Goal: Task Accomplishment & Management: Use online tool/utility

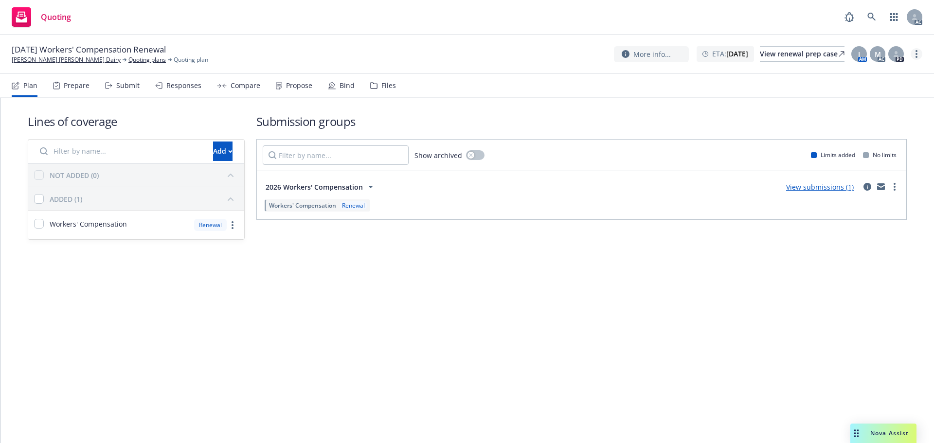
click at [916, 51] on circle "more" at bounding box center [916, 51] width 2 height 2
drag, startPoint x: 865, startPoint y: 72, endPoint x: 777, endPoint y: 79, distance: 88.3
click at [864, 72] on link "Copy logging email" at bounding box center [867, 73] width 108 height 19
click at [917, 55] on link "more" at bounding box center [916, 54] width 12 height 12
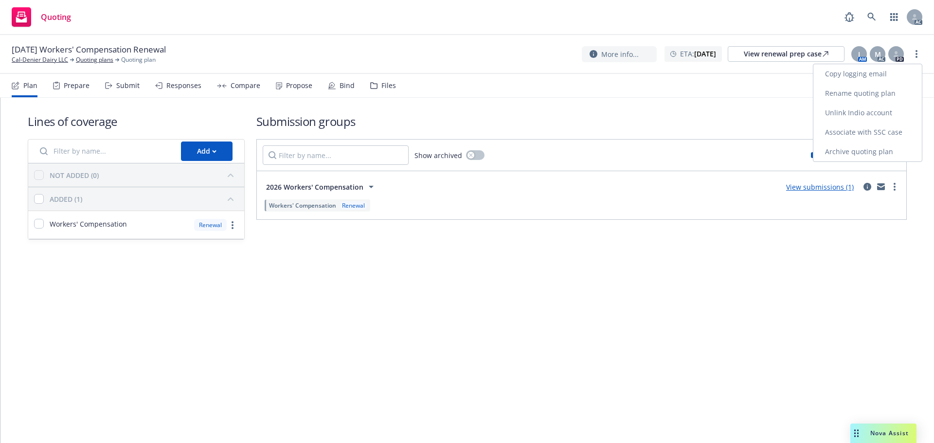
click at [884, 73] on link "Copy logging email" at bounding box center [867, 73] width 108 height 19
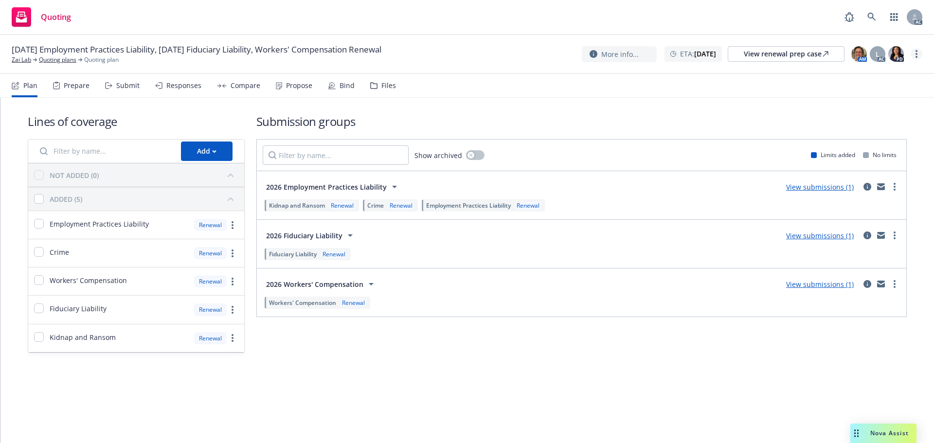
click at [913, 51] on link "more" at bounding box center [916, 54] width 12 height 12
click at [878, 68] on link "Copy logging email" at bounding box center [867, 73] width 108 height 19
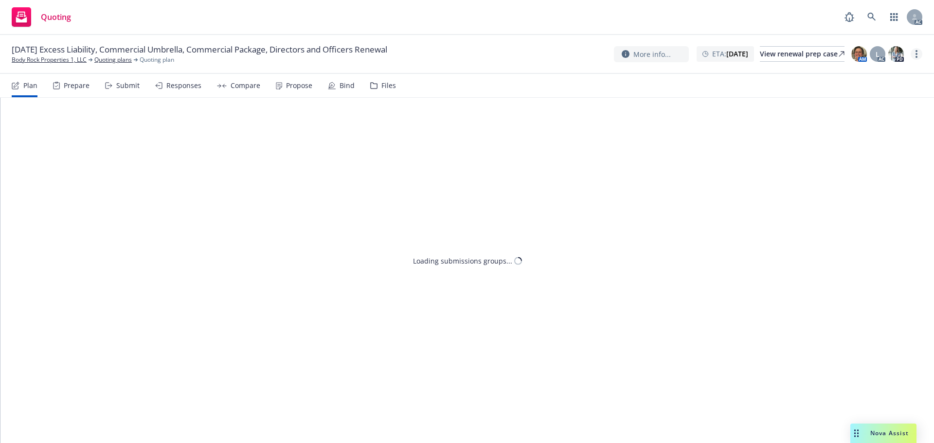
click at [919, 52] on link "more" at bounding box center [916, 54] width 12 height 12
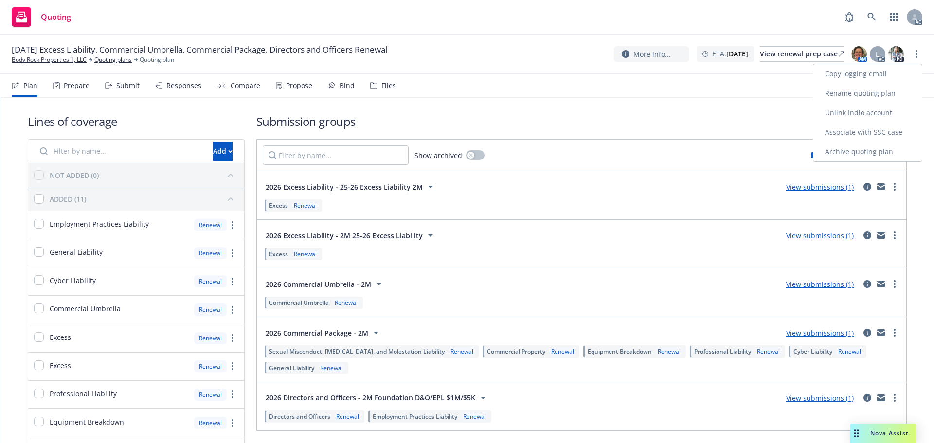
drag, startPoint x: 868, startPoint y: 73, endPoint x: 818, endPoint y: 73, distance: 49.1
click at [867, 73] on link "Copy logging email" at bounding box center [867, 73] width 108 height 19
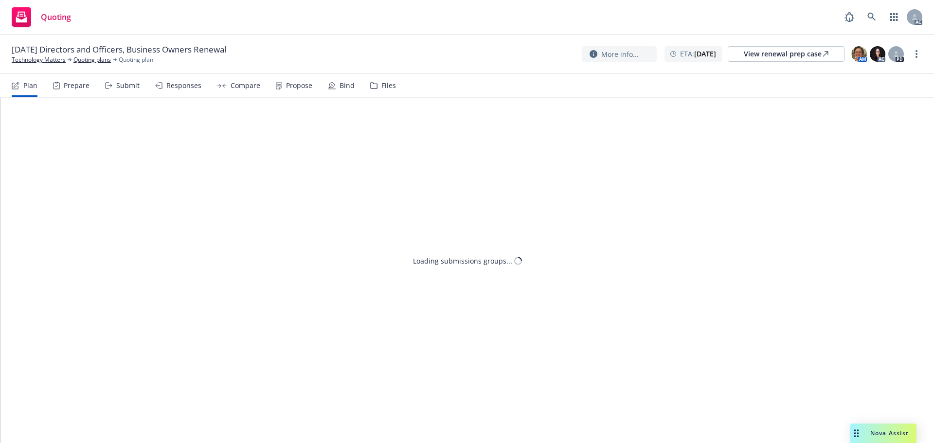
click at [123, 86] on div "Submit" at bounding box center [127, 86] width 23 height 8
click at [915, 52] on icon "more" at bounding box center [916, 54] width 2 height 8
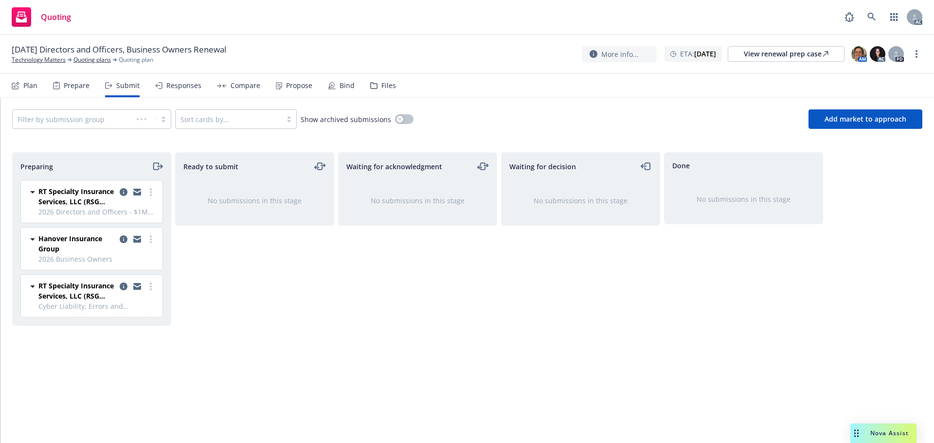
click at [869, 69] on link "Copy logging email" at bounding box center [867, 73] width 108 height 19
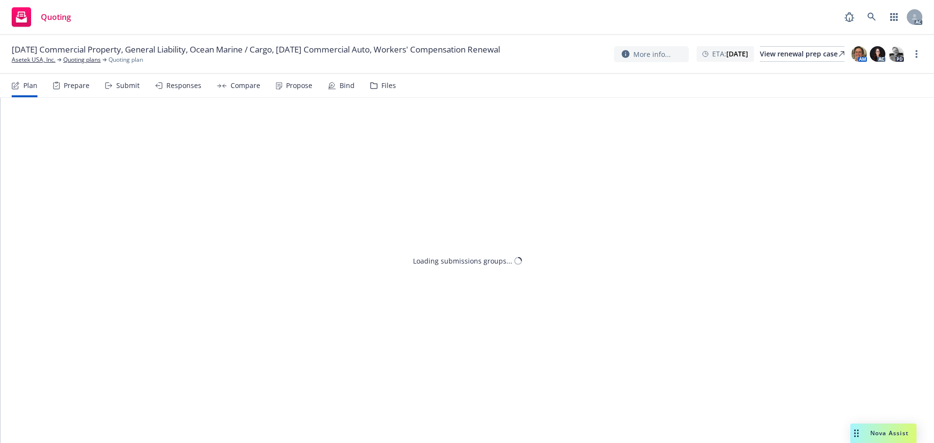
click at [113, 90] on div "Submit" at bounding box center [122, 85] width 35 height 23
click at [912, 53] on link "more" at bounding box center [916, 54] width 12 height 12
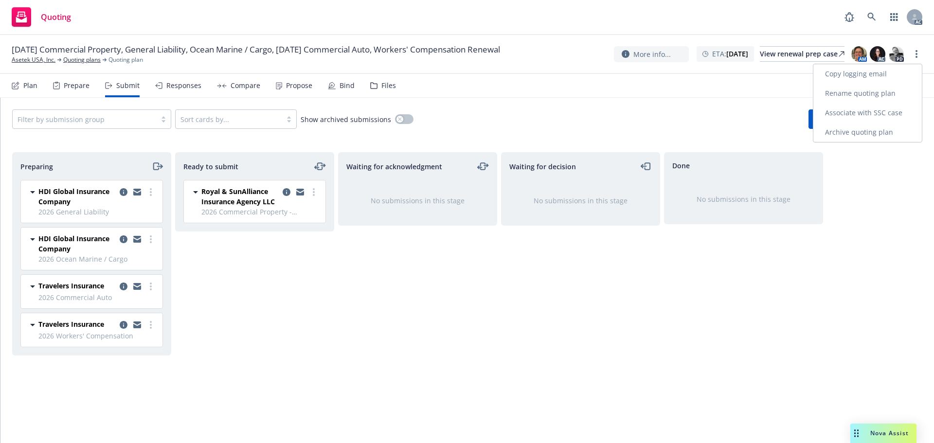
click at [878, 71] on link "Copy logging email" at bounding box center [867, 73] width 108 height 19
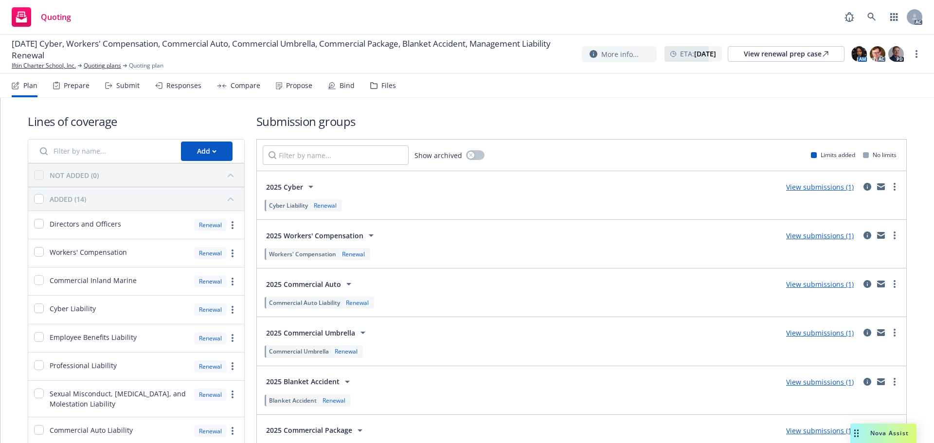
click at [106, 82] on icon at bounding box center [108, 85] width 7 height 7
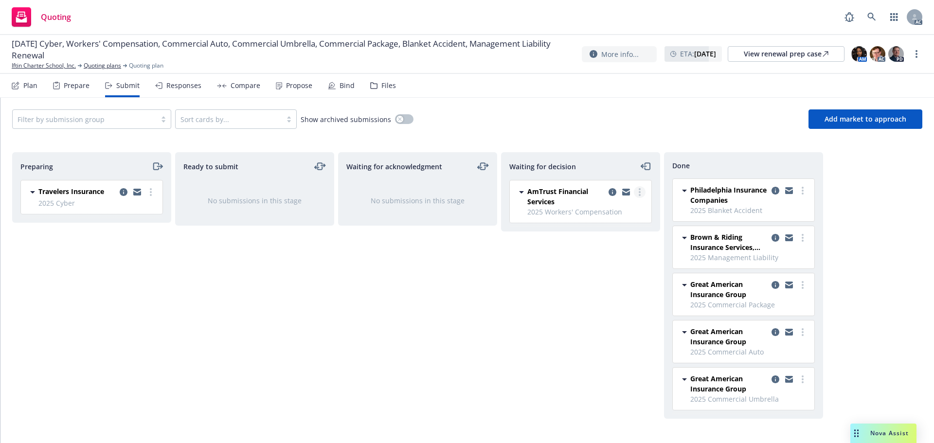
click at [639, 196] on link "more" at bounding box center [640, 192] width 12 height 12
click at [590, 248] on span "Add accepted decision" at bounding box center [596, 250] width 97 height 9
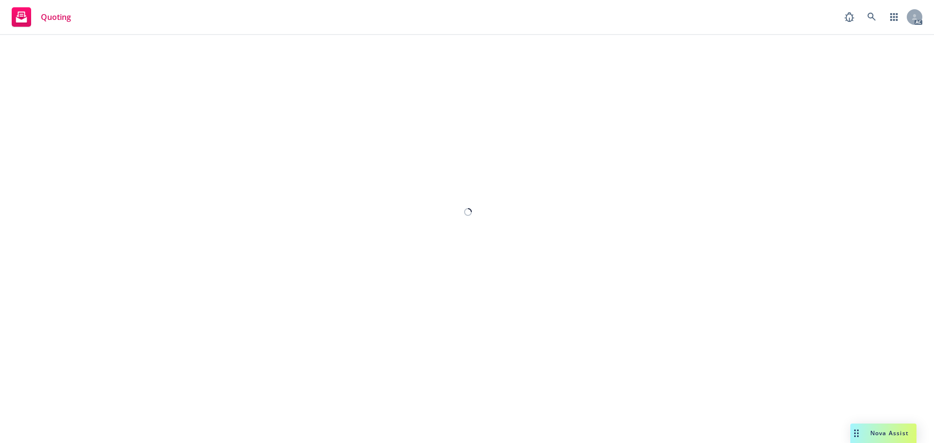
select select "12"
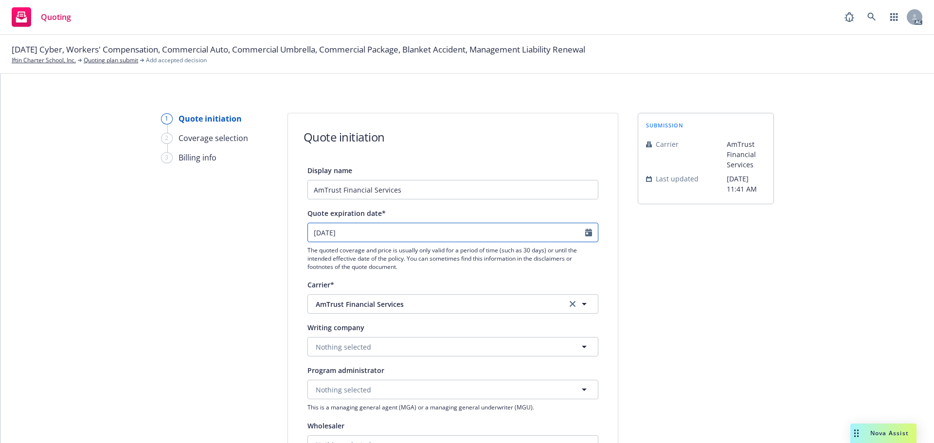
click at [585, 233] on icon "Calendar" at bounding box center [588, 233] width 7 height 8
select select "10"
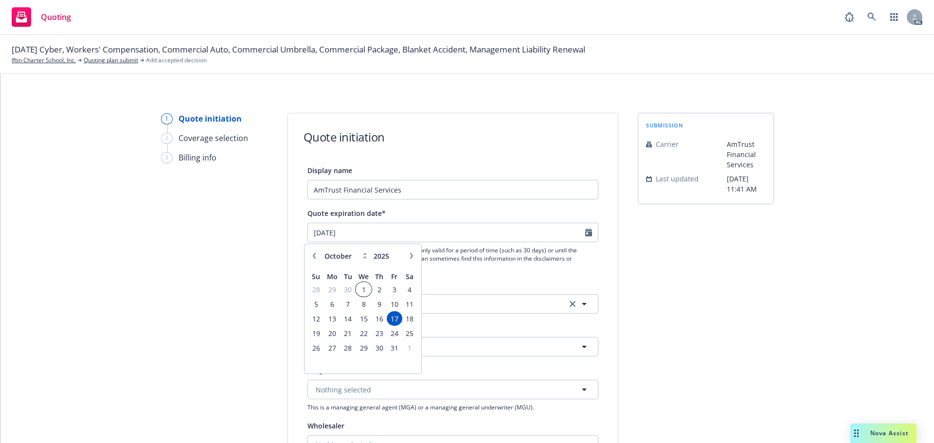
click at [364, 284] on span "1" at bounding box center [363, 290] width 14 height 12
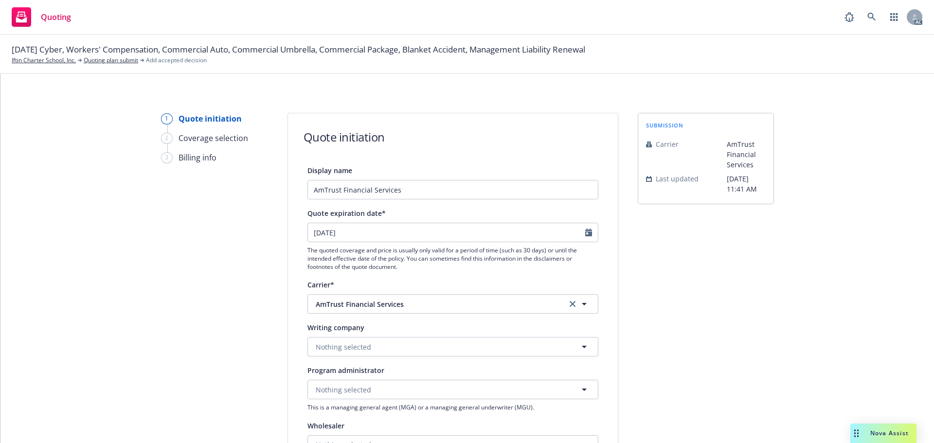
type input "1/10/2025"
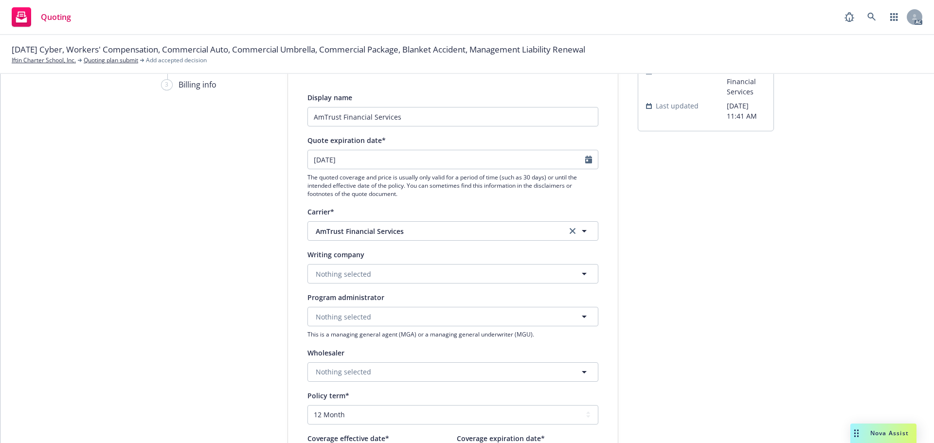
scroll to position [146, 0]
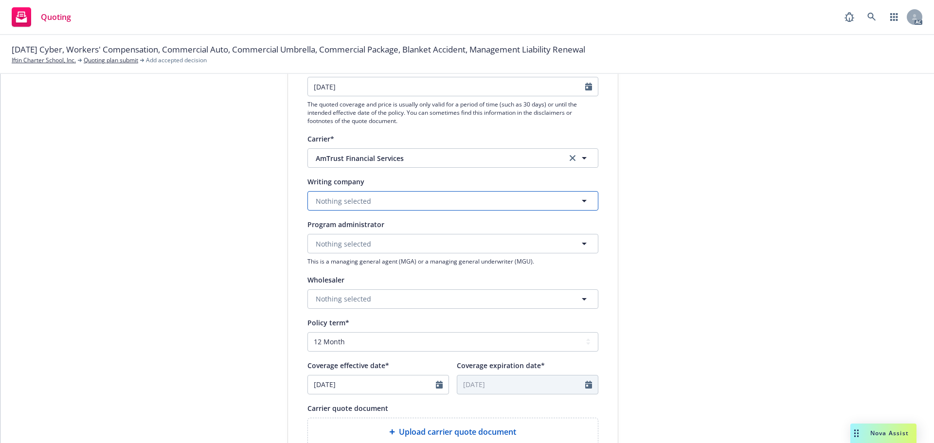
click at [358, 195] on button "Nothing selected" at bounding box center [452, 200] width 291 height 19
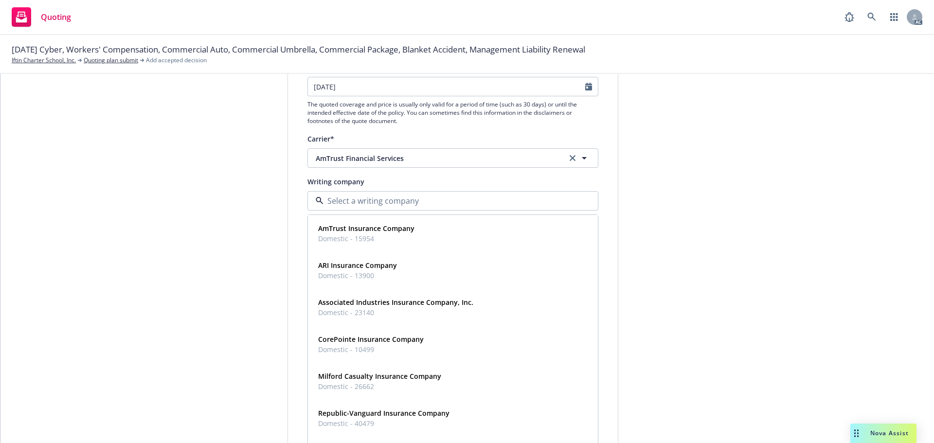
paste input "AmTrust Insurance Company"
type input "AmTrust Insurance Company"
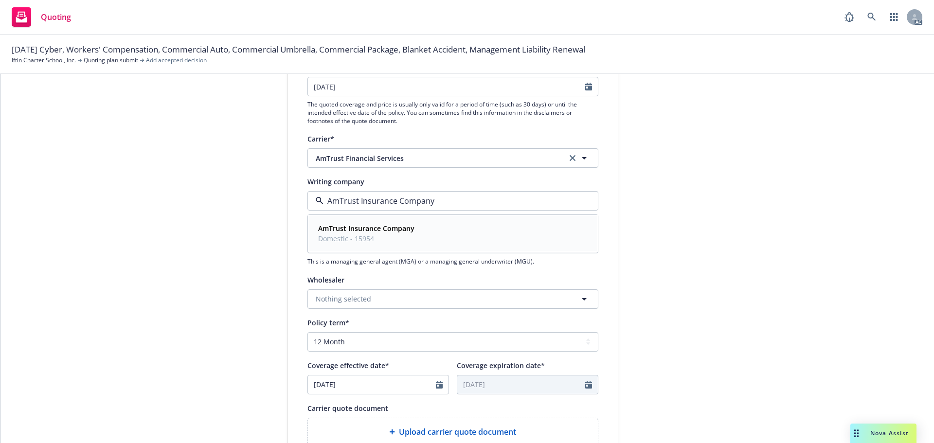
click at [368, 231] on strong "AmTrust Insurance Company" at bounding box center [366, 228] width 96 height 9
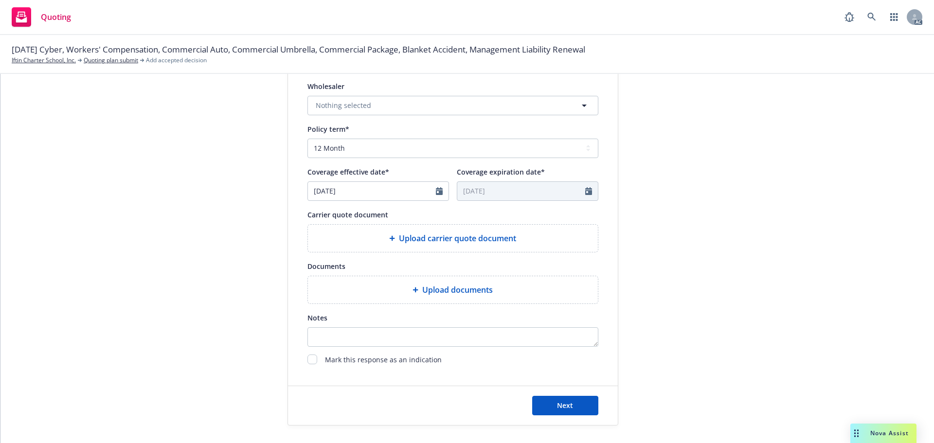
scroll to position [340, 0]
click at [399, 233] on span "Upload carrier quote document" at bounding box center [457, 237] width 117 height 12
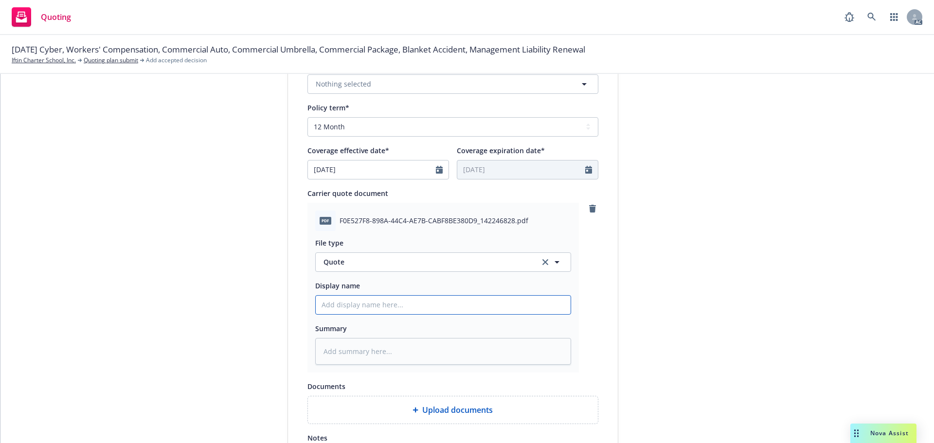
click at [384, 303] on input "Display name" at bounding box center [443, 305] width 255 height 18
type input "25-26 Workers Compensation Quote"
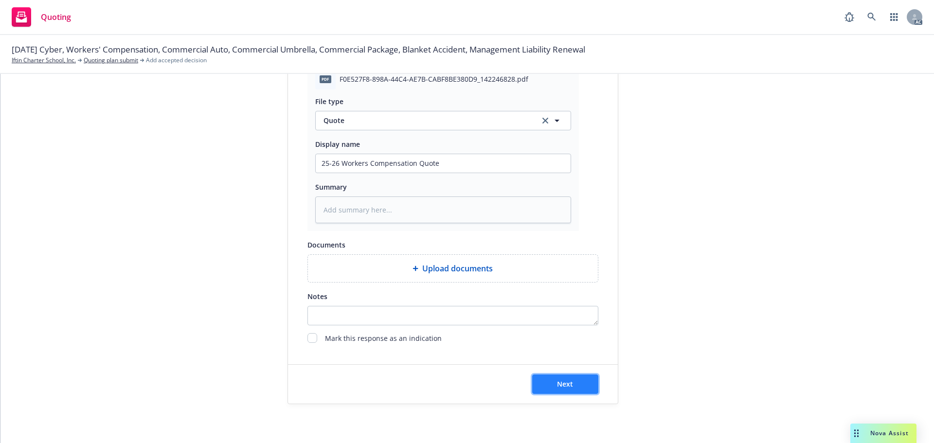
click at [560, 376] on button "Next" at bounding box center [565, 383] width 66 height 19
type textarea "x"
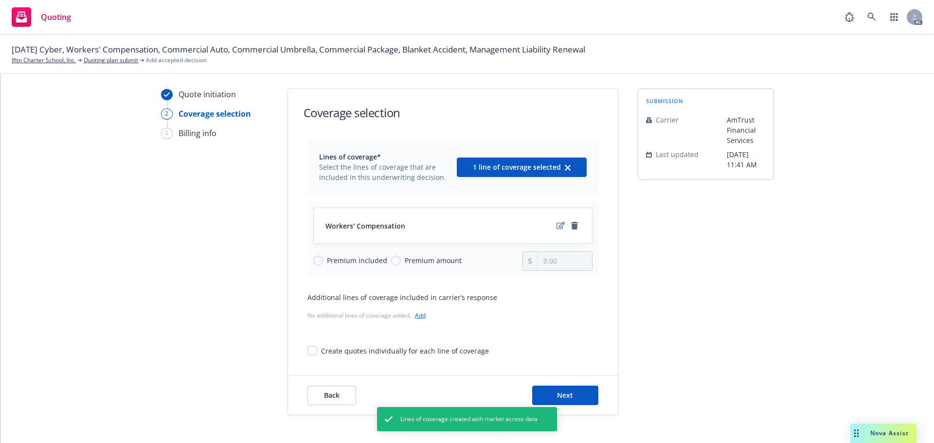
scroll to position [35, 0]
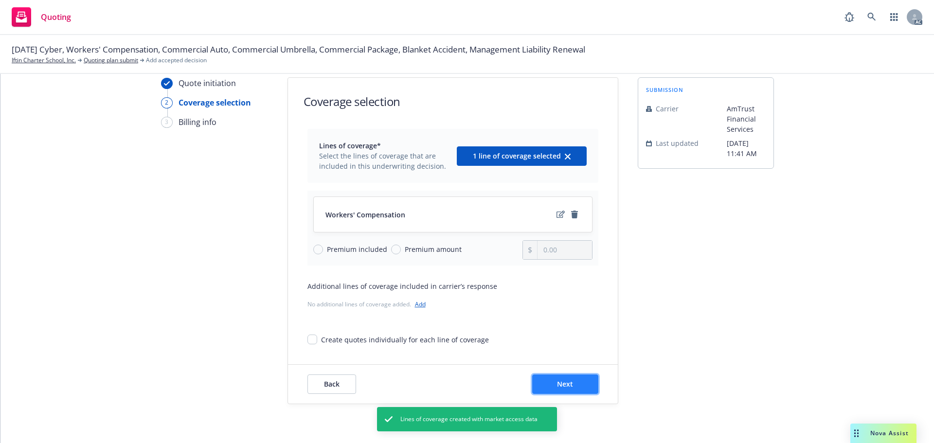
click at [564, 386] on span "Next" at bounding box center [565, 383] width 16 height 9
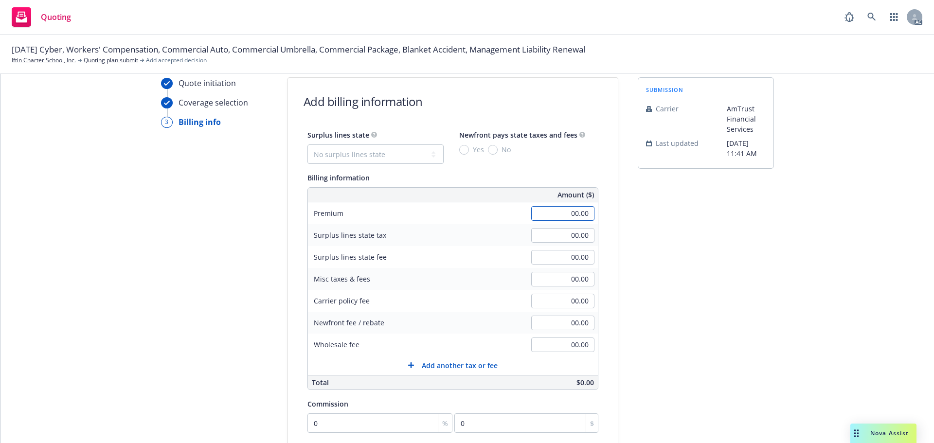
click at [545, 211] on input "00.00" at bounding box center [562, 213] width 63 height 15
type input "29,379.00"
drag, startPoint x: 660, startPoint y: 243, endPoint x: 647, endPoint y: 248, distance: 14.4
click at [651, 247] on div "submission Carrier AmTrust Financial Services Last updated 8/18, 11:41 AM" at bounding box center [706, 325] width 136 height 497
click at [549, 277] on input "00.00" at bounding box center [562, 279] width 63 height 15
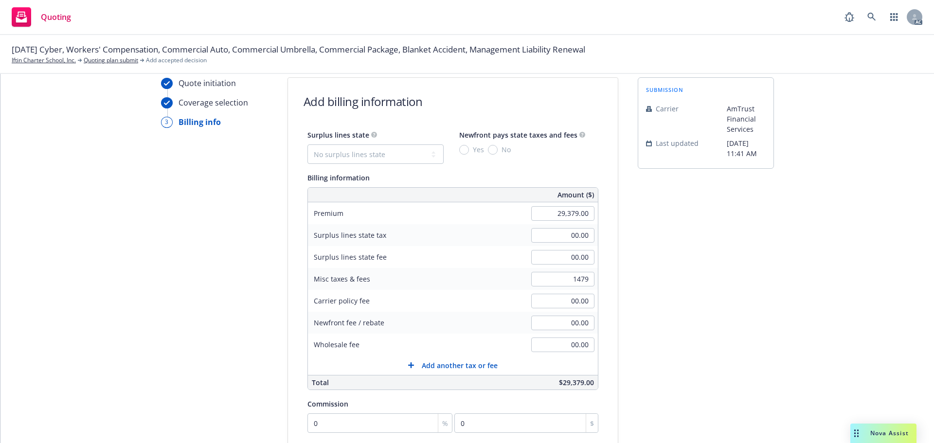
type input "1,479.00"
click at [715, 266] on div "submission Carrier AmTrust Financial Services Last updated 8/18, 11:41 AM" at bounding box center [706, 325] width 136 height 497
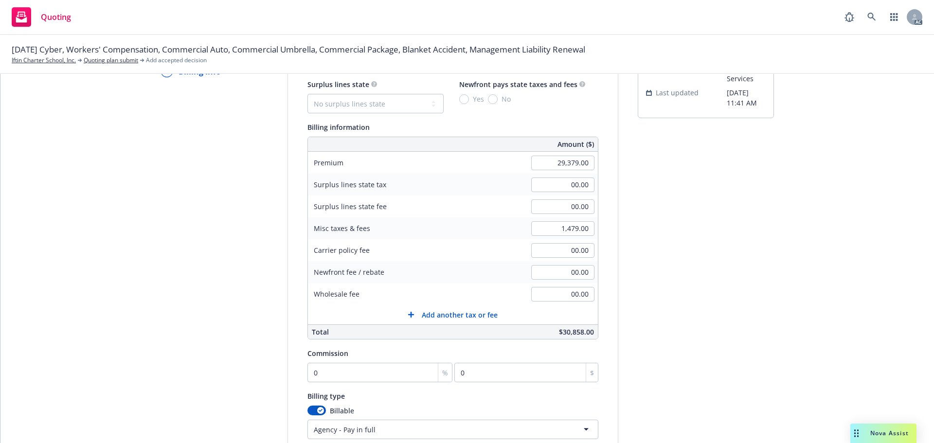
scroll to position [133, 0]
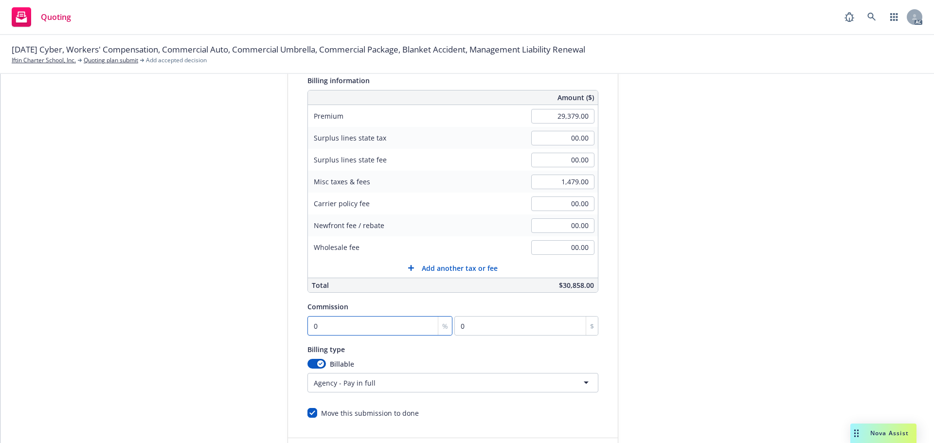
click at [376, 324] on input "0" at bounding box center [379, 325] width 145 height 19
type input "1"
type input "293.79"
type input "10"
type input "2937.9"
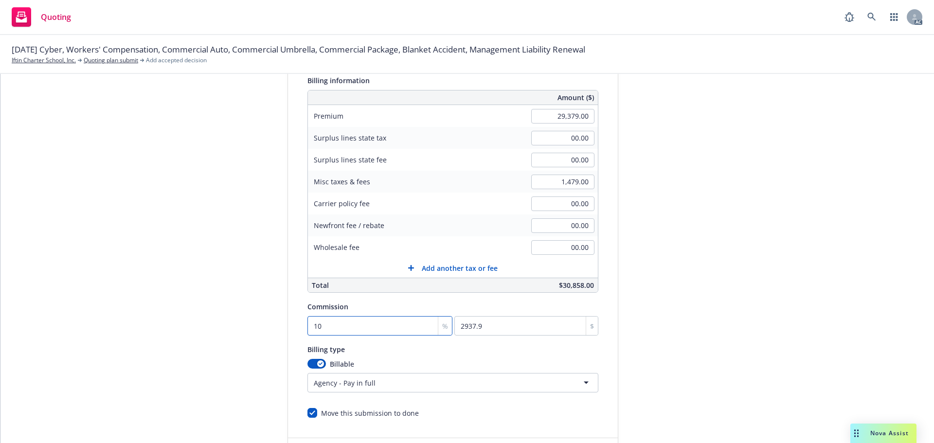
type input "10"
click at [711, 261] on div "submission Carrier AmTrust Financial Services Last updated 8/18, 11:41 AM" at bounding box center [706, 228] width 136 height 497
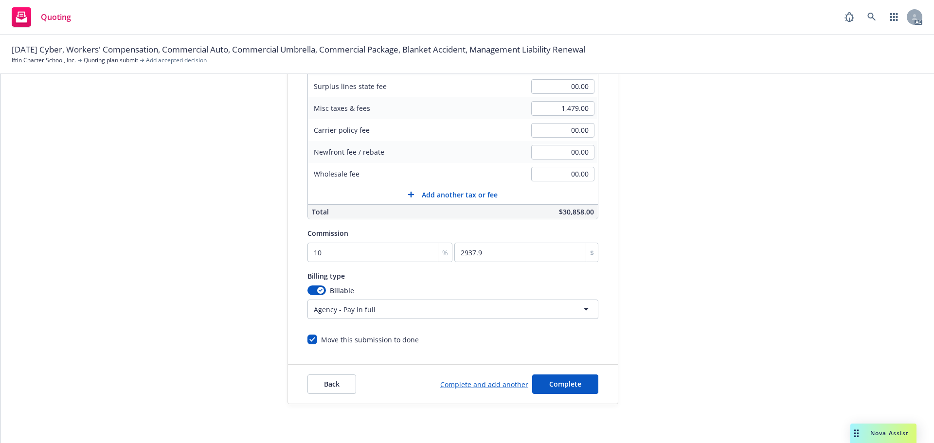
click at [410, 307] on html "Quoting AC 10/01/25 Cyber, Workers' Compensation, Commercial Auto, Commercial U…" at bounding box center [467, 221] width 934 height 443
click at [471, 309] on html "Quoting AC 10/01/25 Cyber, Workers' Compensation, Commercial Auto, Commercial U…" at bounding box center [467, 221] width 934 height 443
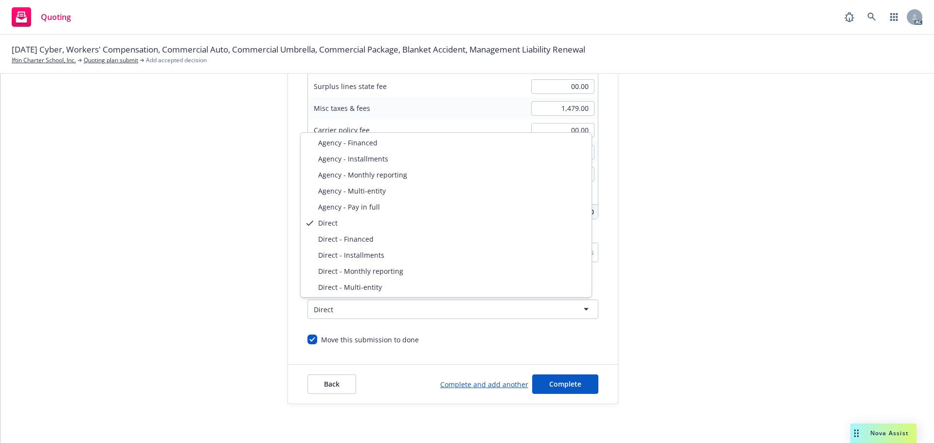
select select "DIRECT_INSTALLMENTS"
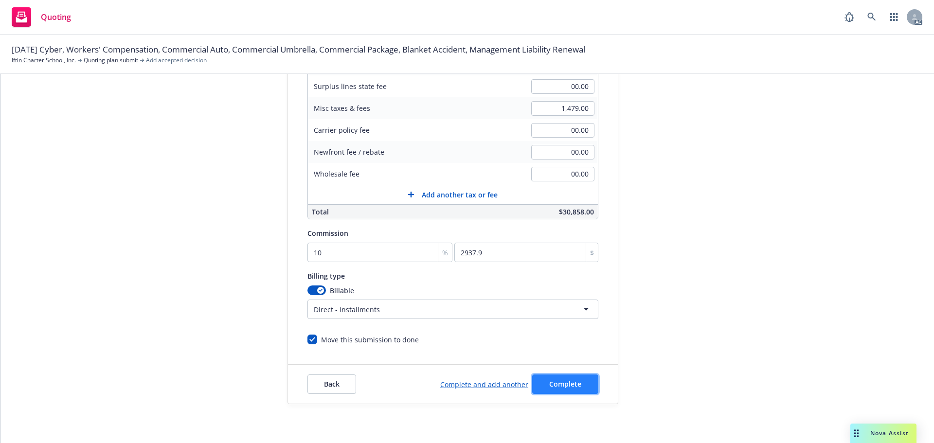
click at [569, 380] on span "Complete" at bounding box center [565, 383] width 32 height 9
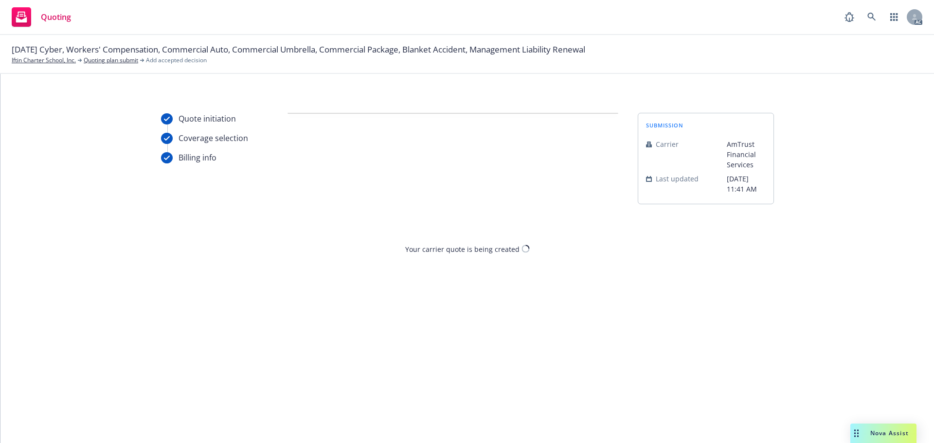
scroll to position [0, 0]
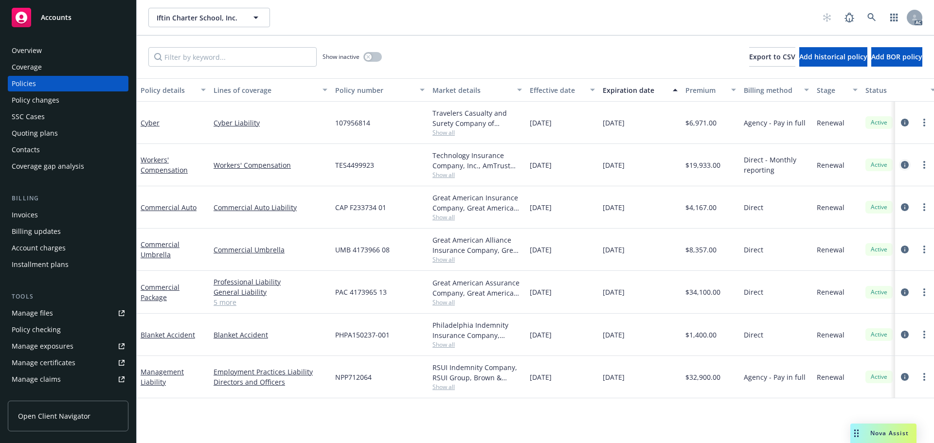
click at [902, 166] on icon "circleInformation" at bounding box center [905, 165] width 8 height 8
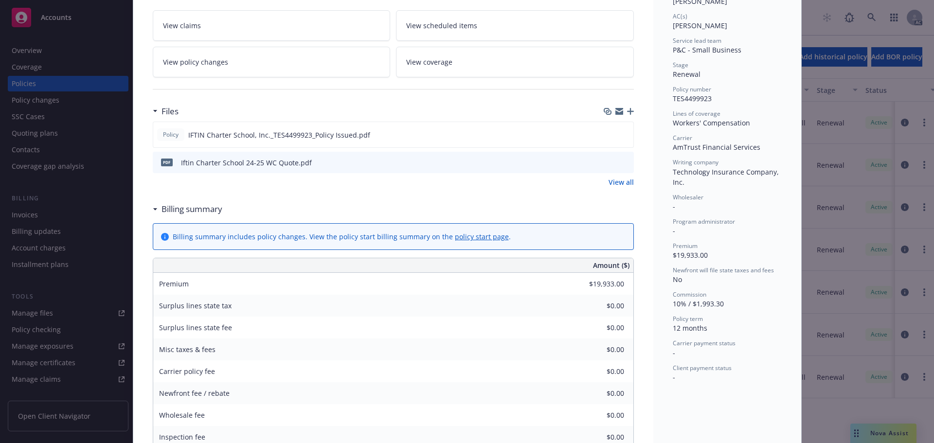
scroll to position [146, 0]
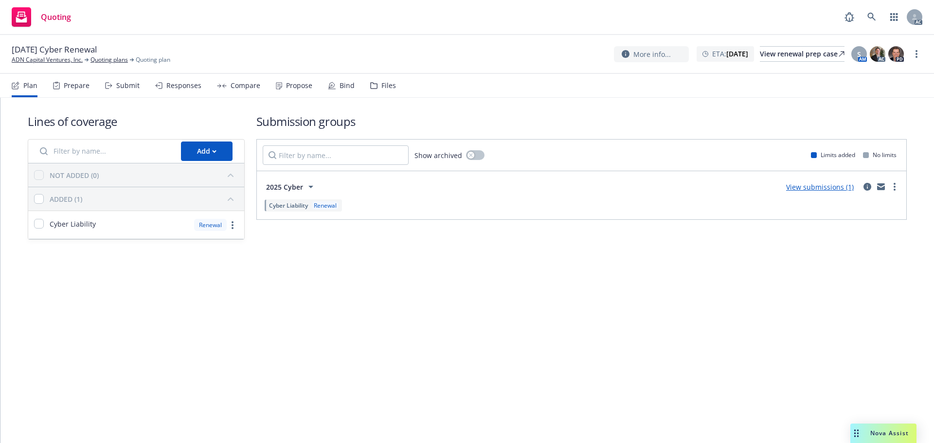
click at [119, 80] on div "Submit" at bounding box center [122, 85] width 35 height 23
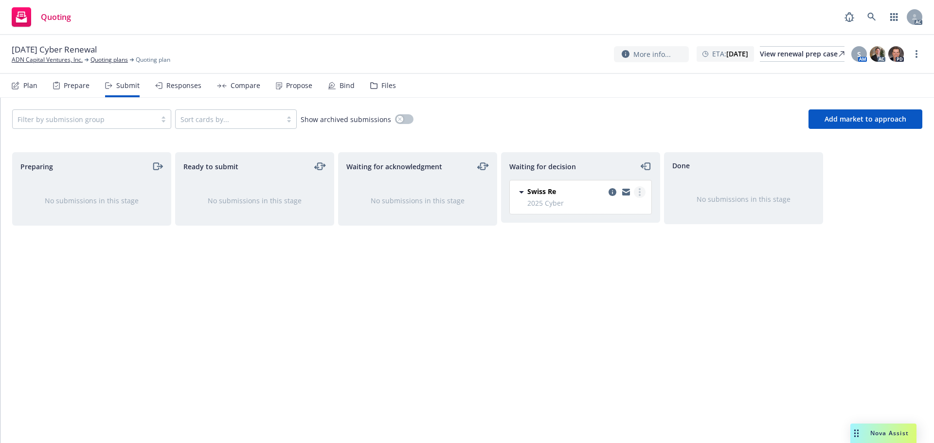
click at [641, 191] on link "more" at bounding box center [640, 192] width 12 height 12
click at [597, 249] on span "Add accepted decision" at bounding box center [596, 250] width 97 height 9
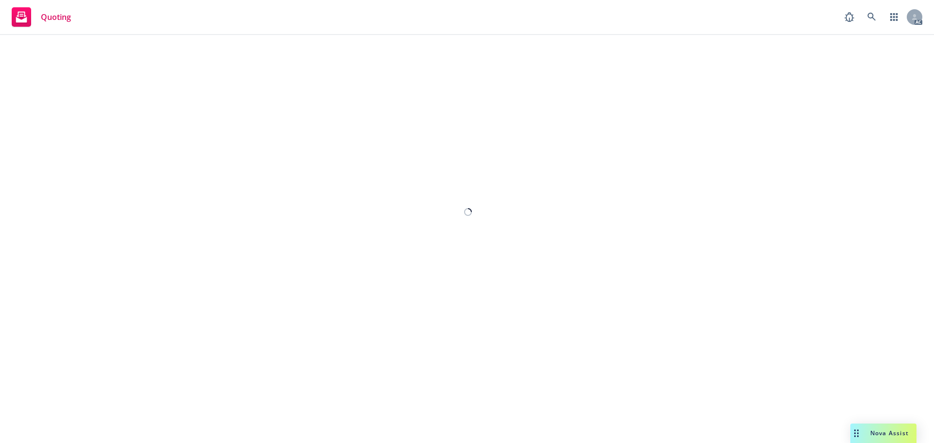
select select "12"
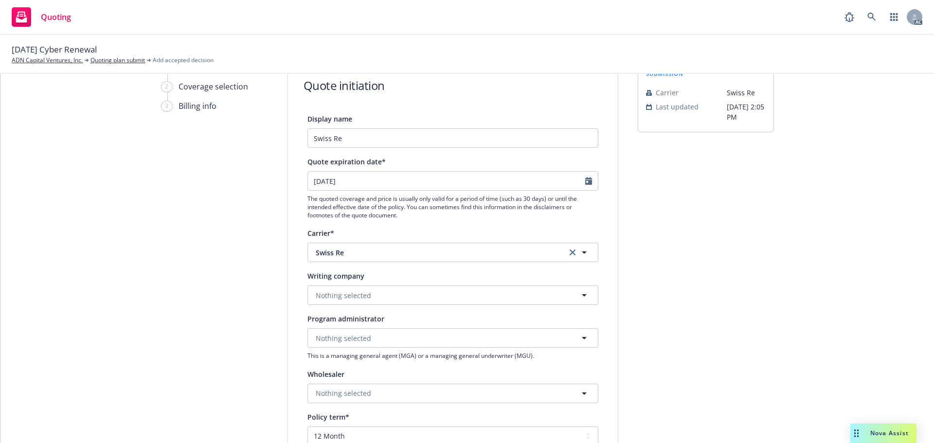
scroll to position [49, 0]
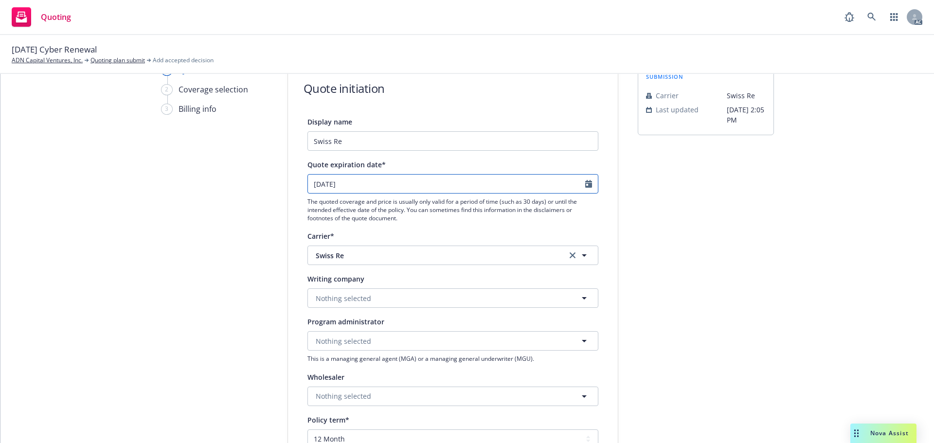
click at [587, 184] on icon "Calendar" at bounding box center [588, 184] width 7 height 8
select select "10"
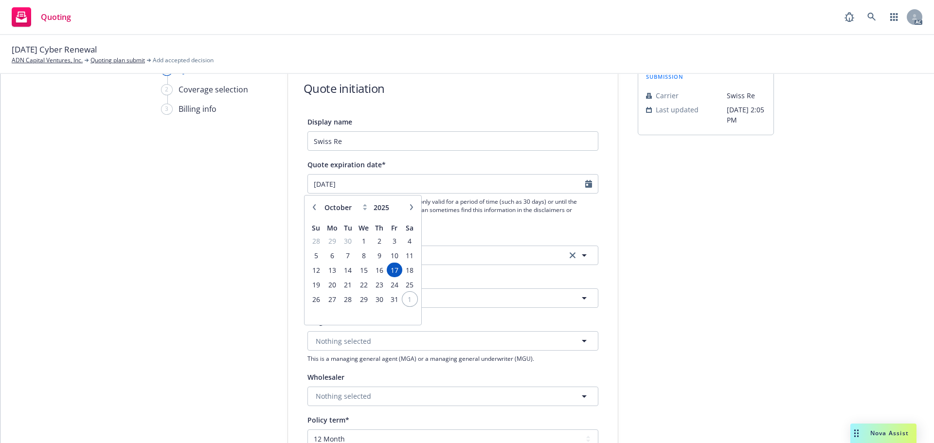
click at [411, 298] on span "1" at bounding box center [409, 299] width 13 height 12
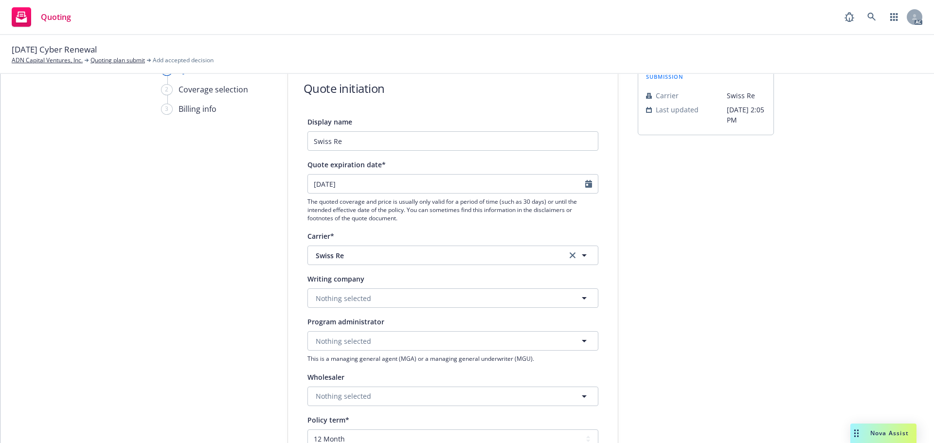
type input "1/11/2025"
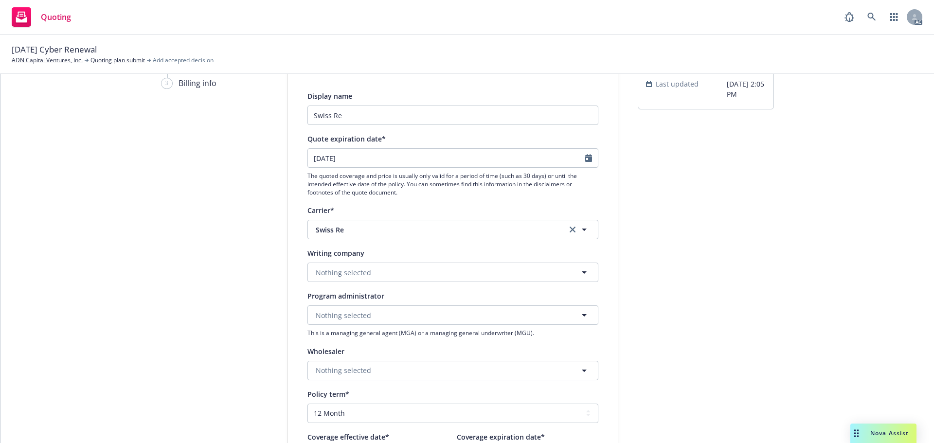
scroll to position [97, 0]
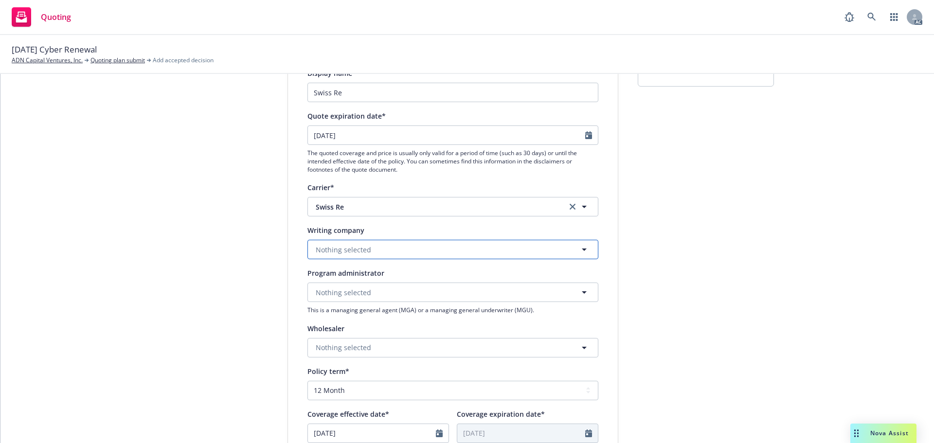
click at [384, 249] on button "Nothing selected" at bounding box center [452, 249] width 291 height 19
paste input "Coalition Insurance Company"
type input "Coalition Insurance Company"
drag, startPoint x: 242, startPoint y: 236, endPoint x: 228, endPoint y: 227, distance: 16.7
click at [239, 233] on div "1 Quote initiation 2 Coverage selection 3 Billing info" at bounding box center [214, 342] width 107 height 652
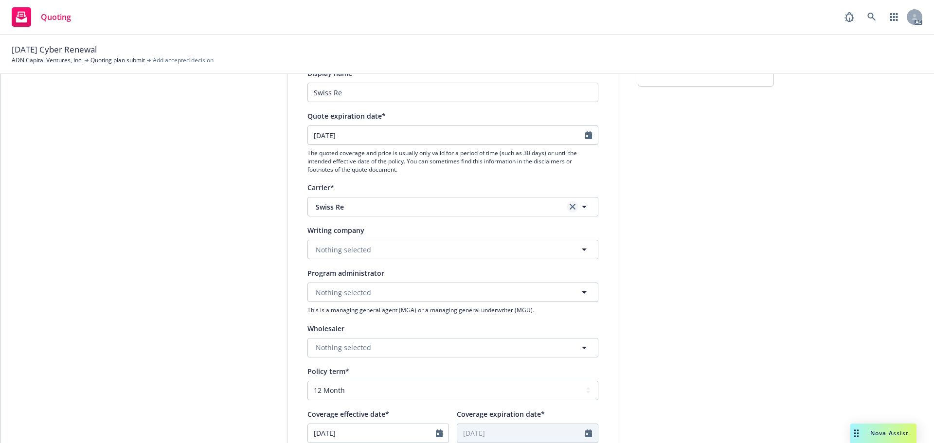
click at [569, 205] on icon "clear selection" at bounding box center [572, 207] width 6 height 6
click at [353, 249] on span "Loading..." at bounding box center [345, 250] width 32 height 10
paste input "Coalition Insurance Company"
type input "Coalition Insurance Company"
click at [363, 282] on strong "Coalition Insurance Company" at bounding box center [367, 276] width 98 height 9
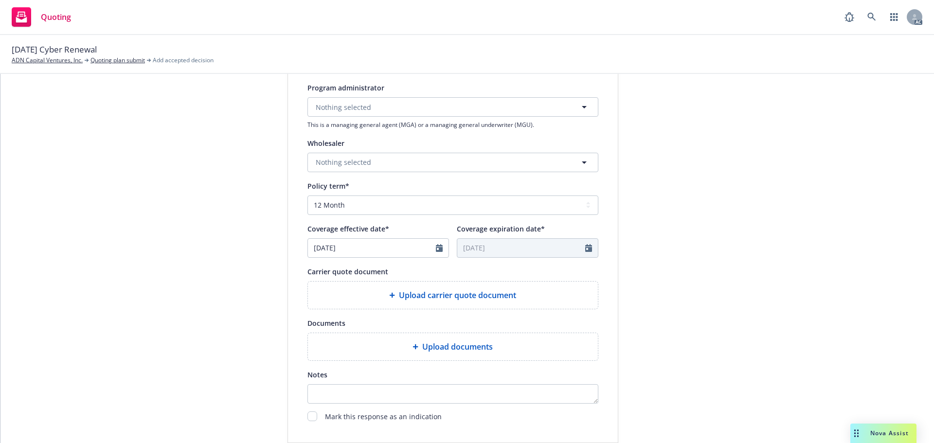
scroll to position [340, 0]
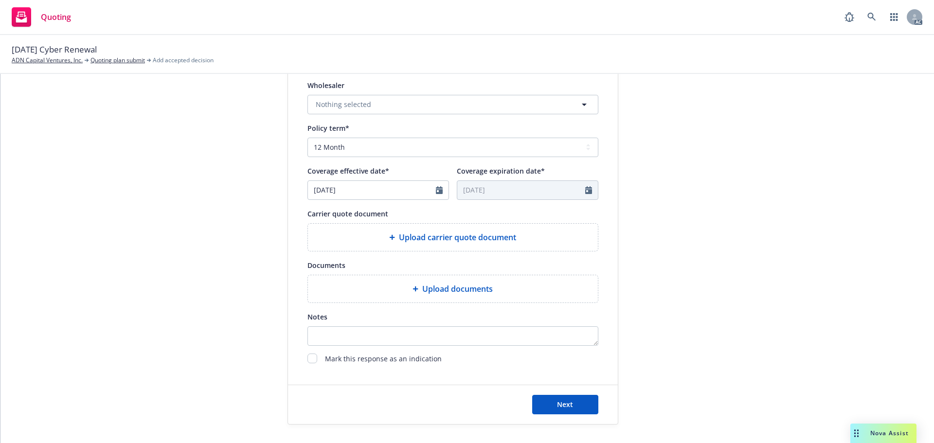
click at [407, 230] on div "Upload carrier quote document" at bounding box center [453, 237] width 290 height 27
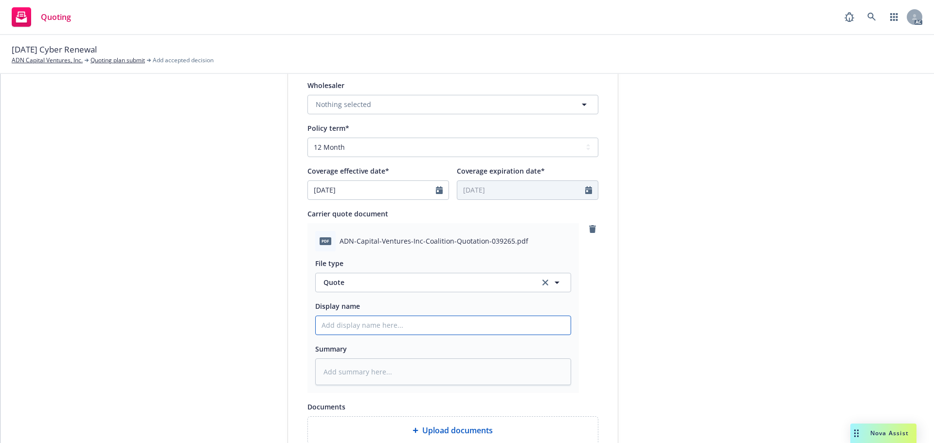
click at [338, 321] on input "Display name" at bounding box center [443, 325] width 255 height 18
type input "25-26 Cyber Quote"
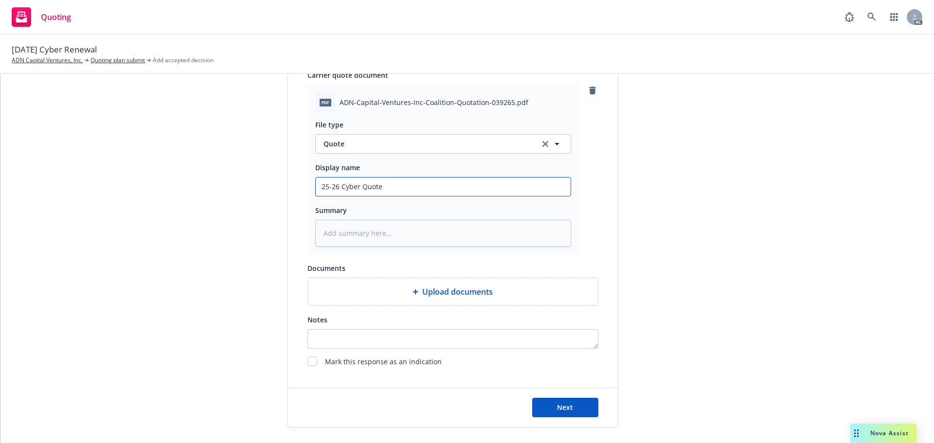
scroll to position [502, 0]
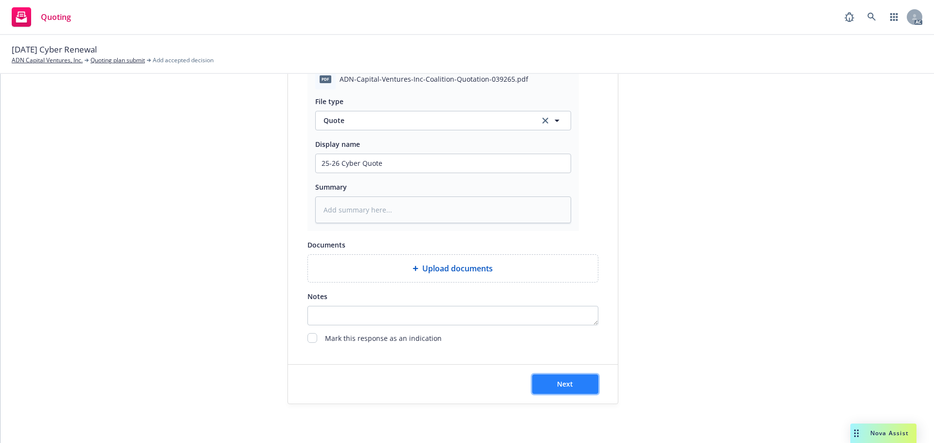
click at [547, 379] on button "Next" at bounding box center [565, 383] width 66 height 19
type textarea "x"
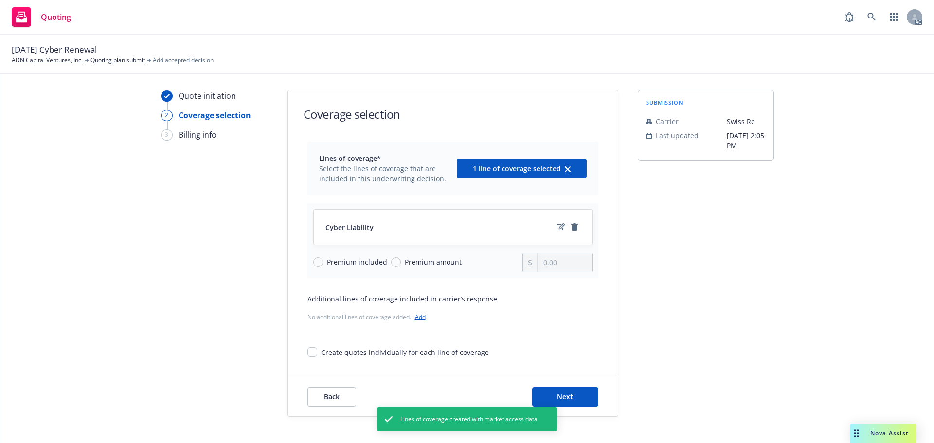
scroll to position [35, 0]
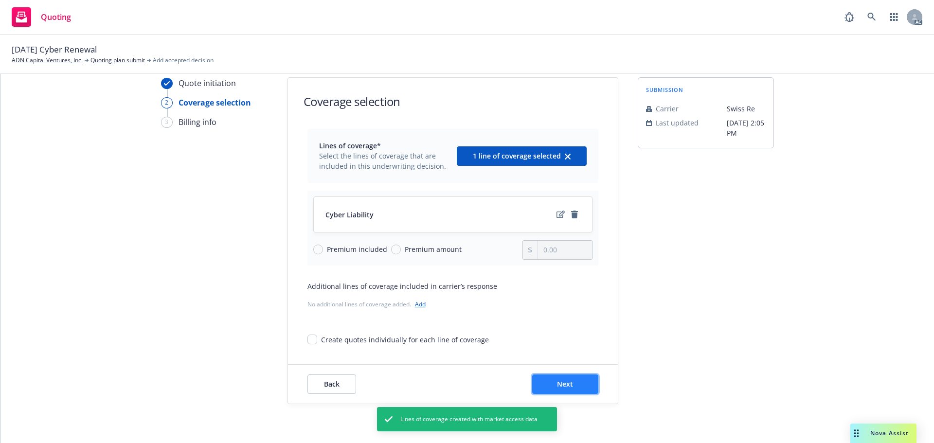
click at [571, 390] on button "Next" at bounding box center [565, 383] width 66 height 19
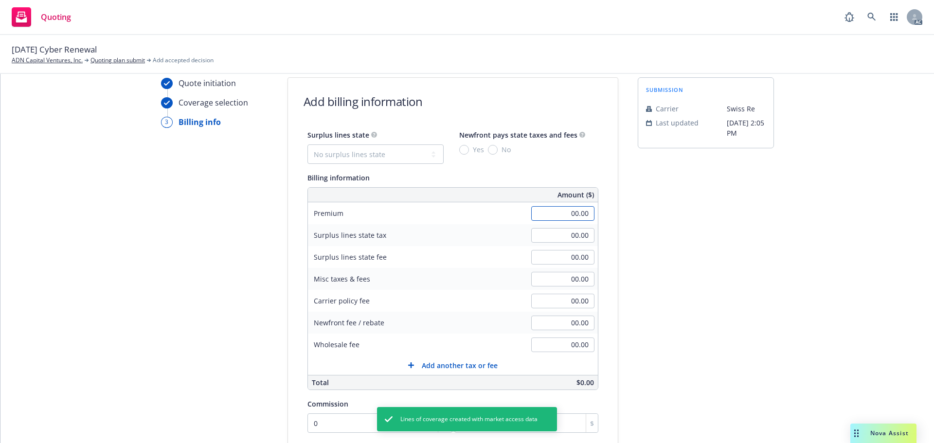
click at [549, 215] on input "00.00" at bounding box center [562, 213] width 63 height 15
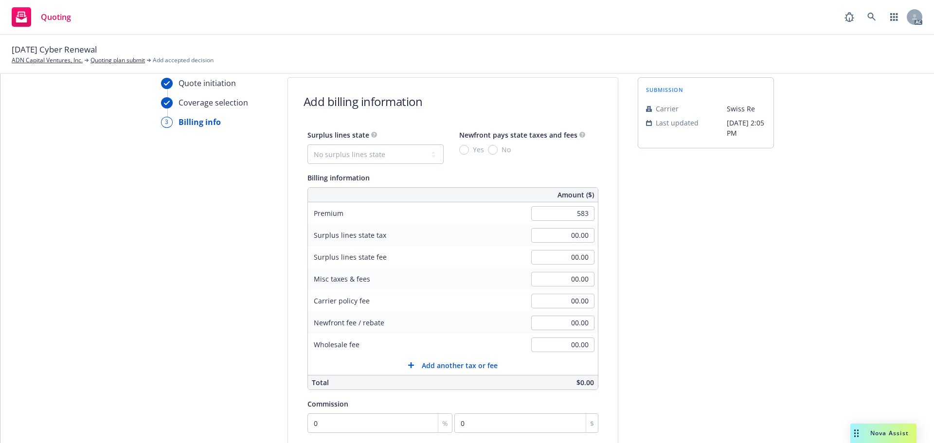
type input "583.00"
click at [753, 207] on div "submission Carrier Swiss Re Last updated 8/19, 2:05 PM" at bounding box center [706, 325] width 136 height 497
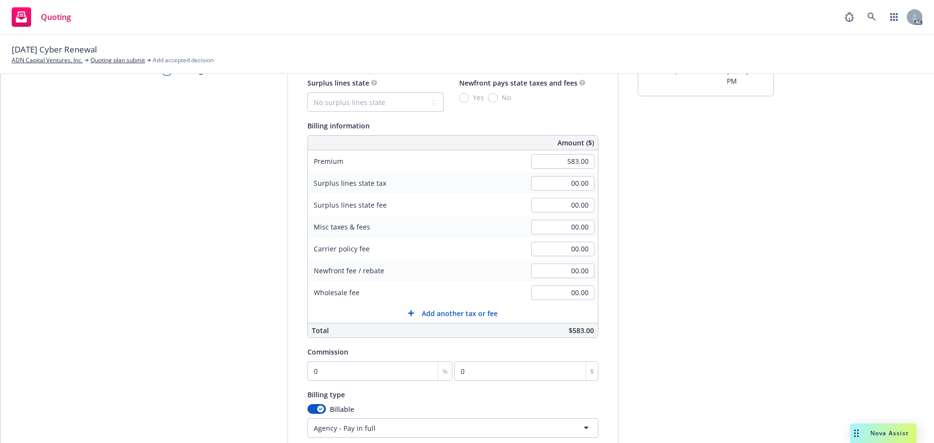
scroll to position [181, 0]
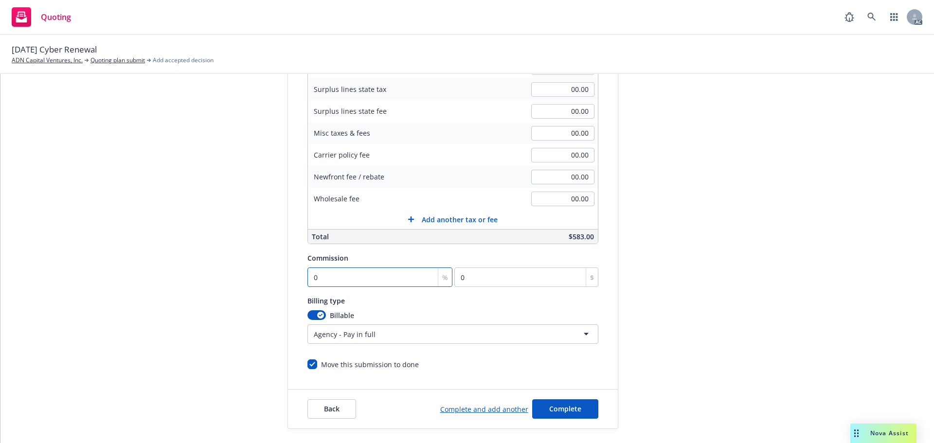
click at [370, 274] on input "0" at bounding box center [379, 276] width 145 height 19
type input "1"
type input "5.83"
type input "15"
type input "87.45"
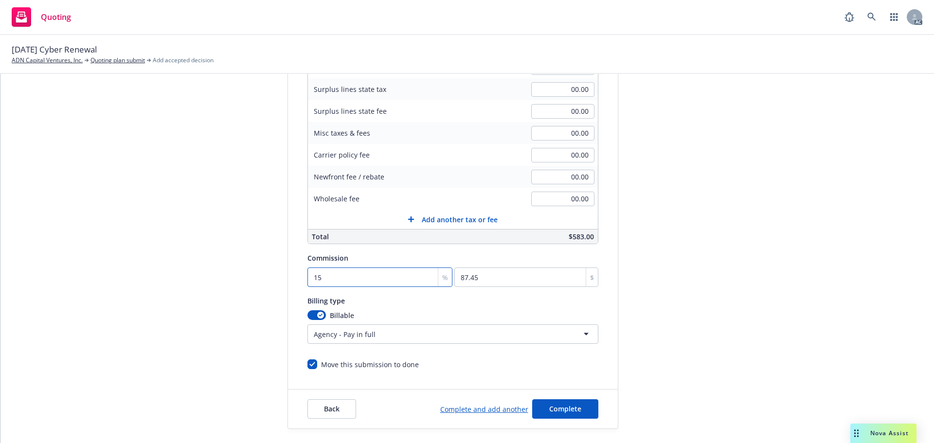
type input "15"
click at [728, 234] on div "submission Carrier Swiss Re Last updated 8/19, 2:05 PM" at bounding box center [706, 179] width 136 height 497
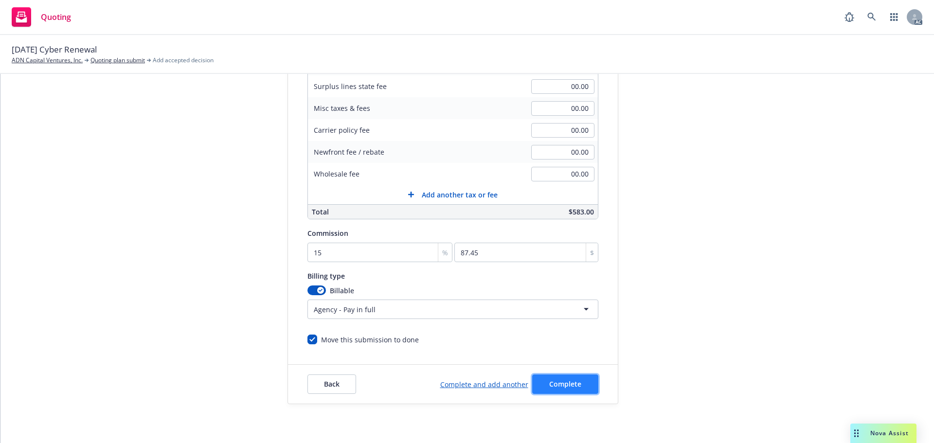
click at [571, 386] on span "Complete" at bounding box center [565, 383] width 32 height 9
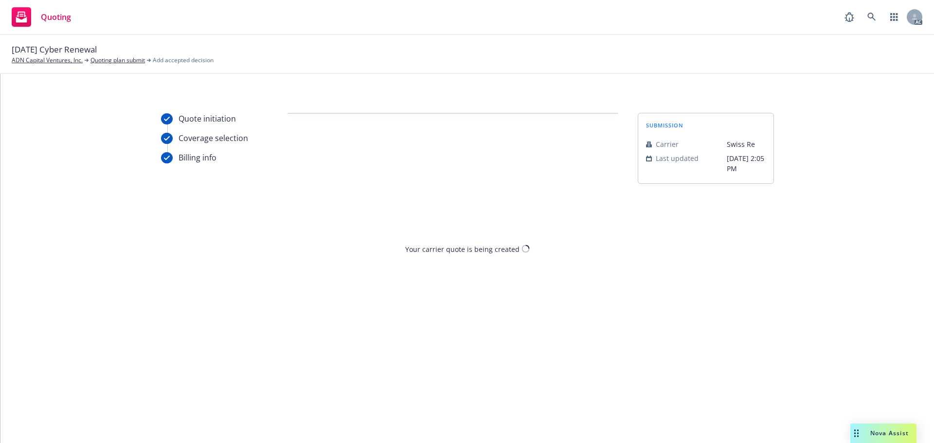
scroll to position [0, 0]
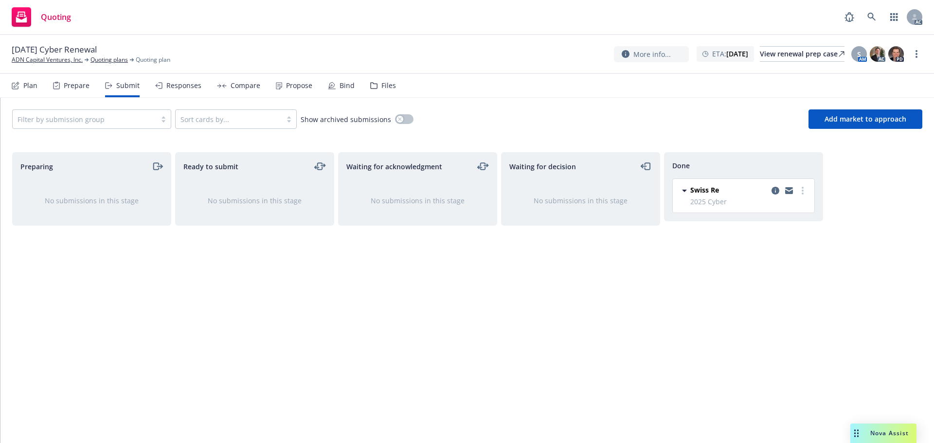
click at [298, 87] on div "Propose" at bounding box center [299, 86] width 26 height 8
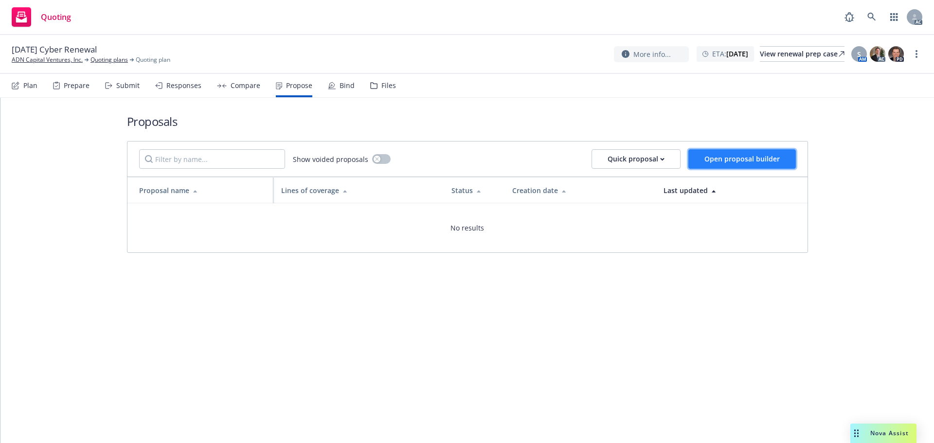
click at [738, 157] on span "Open proposal builder" at bounding box center [741, 158] width 75 height 9
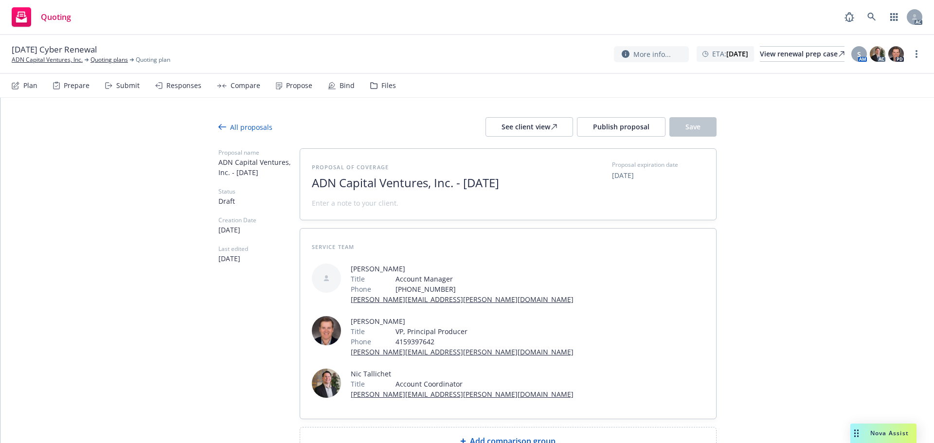
drag, startPoint x: 371, startPoint y: 198, endPoint x: 234, endPoint y: 179, distance: 137.4
click at [234, 180] on div "Proposal name ADN Capital Ventures, Inc. - September 2025 Status Draft Creation…" at bounding box center [467, 301] width 498 height 307
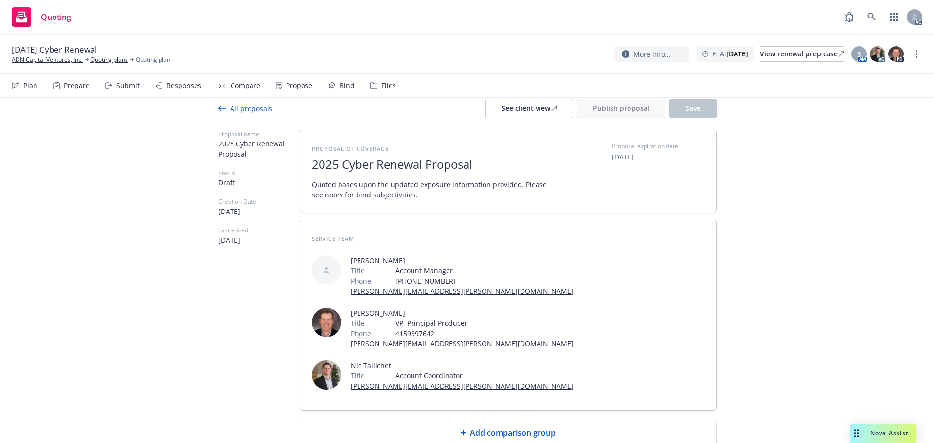
scroll to position [28, 0]
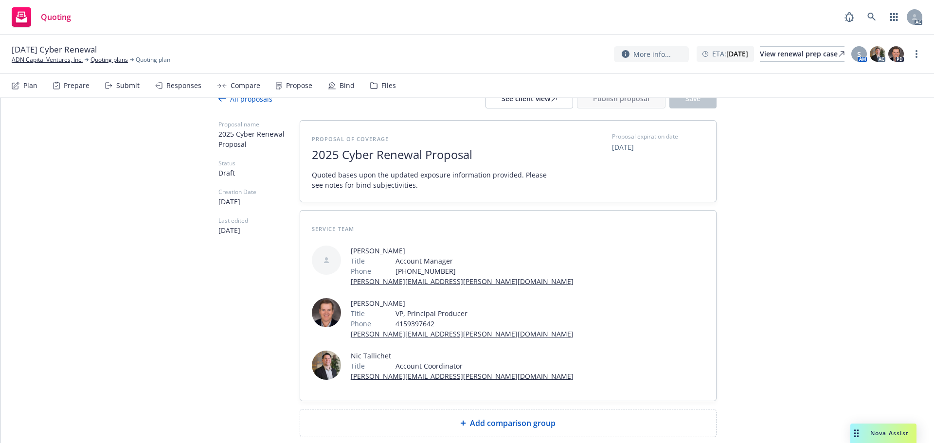
click at [462, 420] on icon at bounding box center [463, 423] width 6 height 6
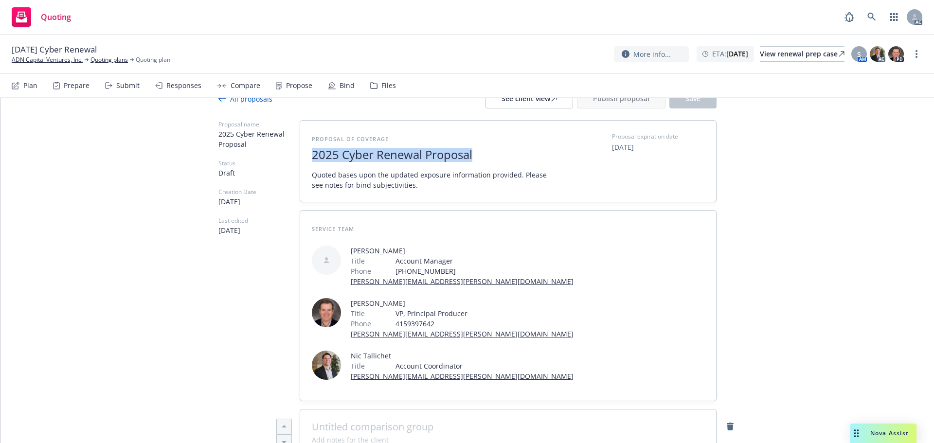
drag, startPoint x: 434, startPoint y: 157, endPoint x: 165, endPoint y: 156, distance: 268.9
copy span "2025 Cyber Renewal Proposal"
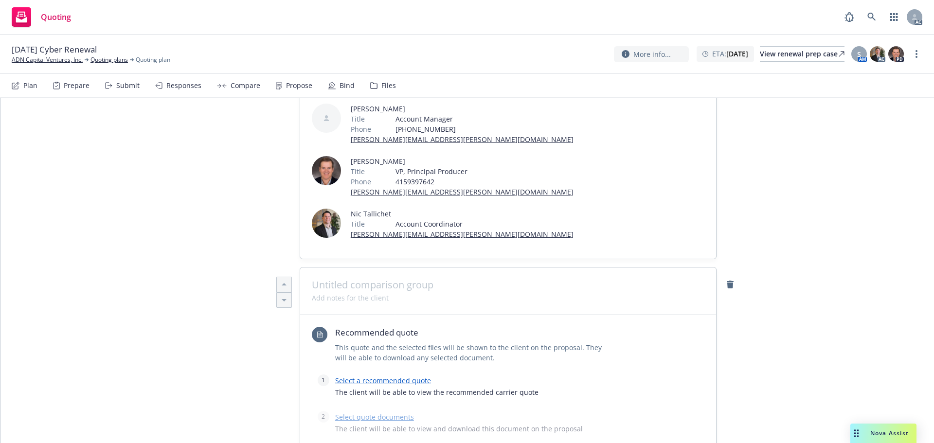
scroll to position [174, 0]
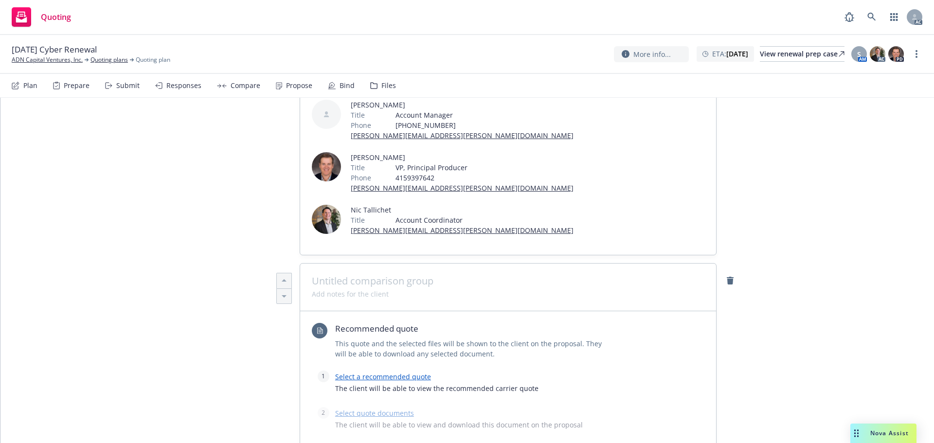
type textarea "x"
click at [365, 275] on span at bounding box center [508, 281] width 392 height 12
paste span
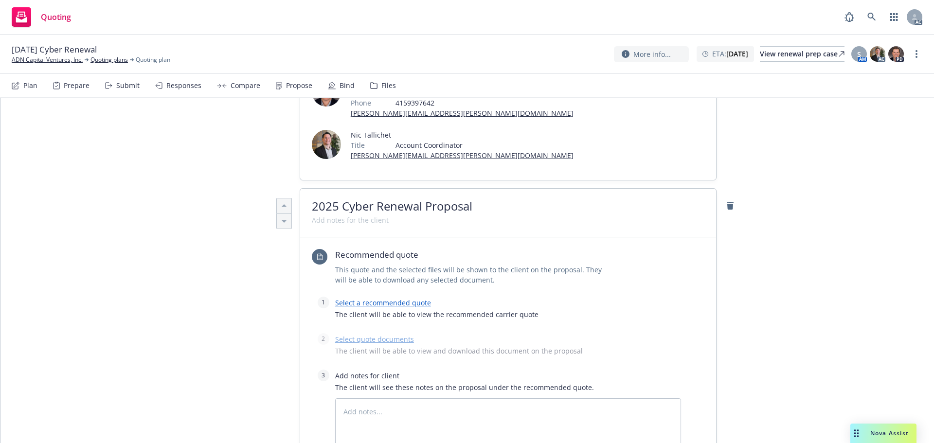
scroll to position [320, 0]
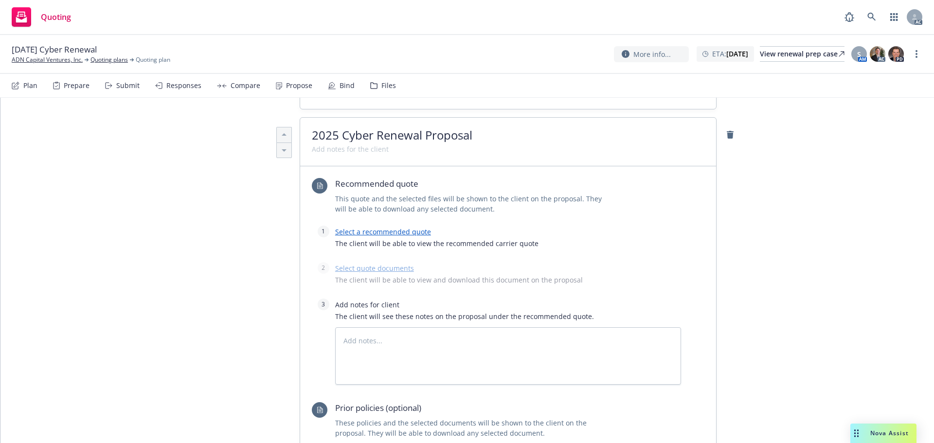
click at [355, 227] on link "Select a recommended quote" at bounding box center [383, 231] width 96 height 9
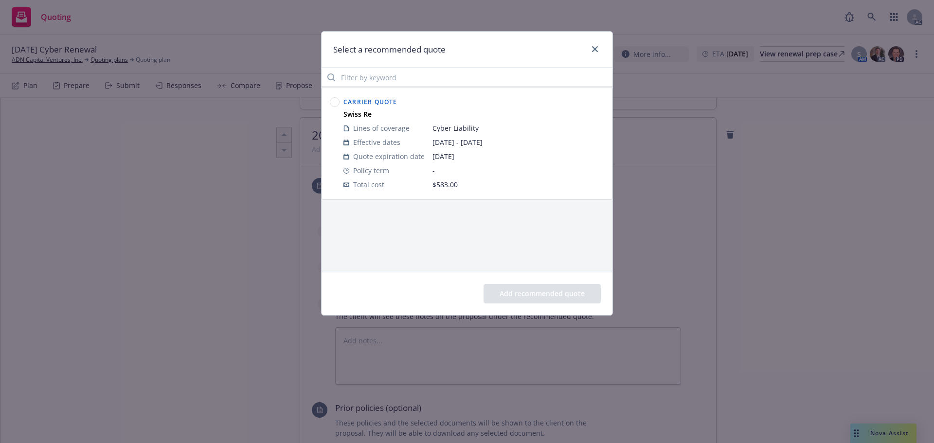
click at [336, 103] on circle at bounding box center [334, 102] width 9 height 9
drag, startPoint x: 542, startPoint y: 296, endPoint x: 525, endPoint y: 296, distance: 17.5
click at [543, 296] on button "Add recommended quote" at bounding box center [541, 293] width 117 height 19
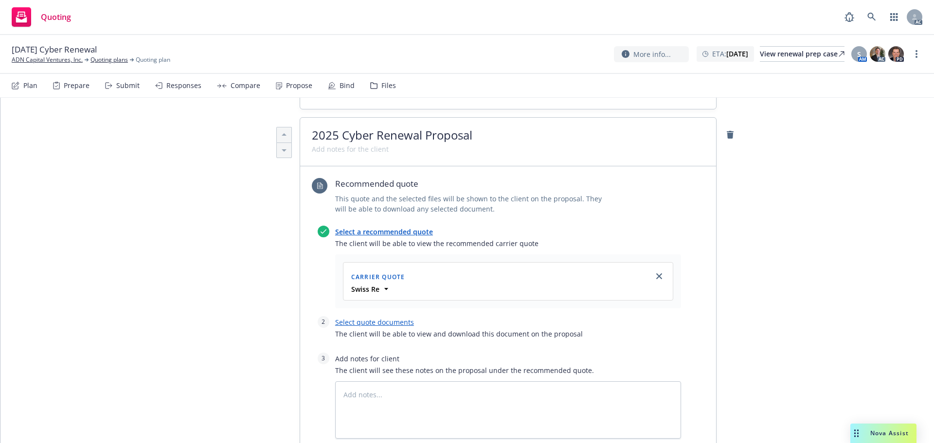
click at [390, 318] on link "Select quote documents" at bounding box center [374, 322] width 79 height 9
type textarea "x"
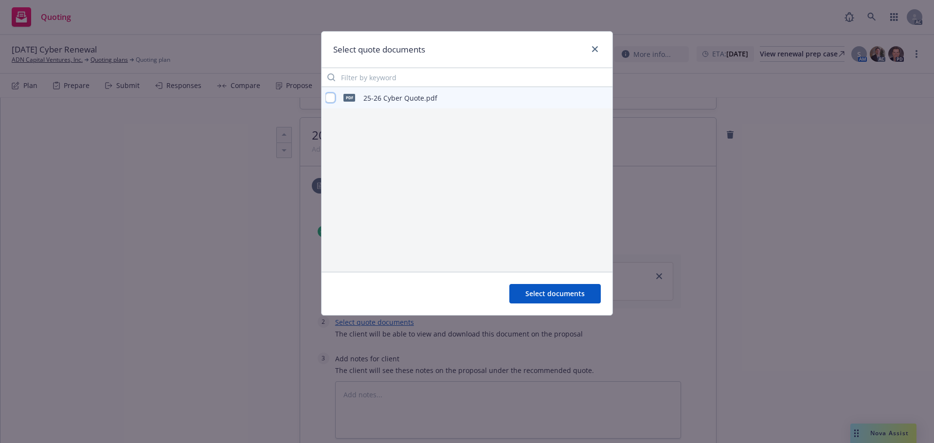
click at [331, 98] on input "checkbox" at bounding box center [330, 98] width 10 height 10
checkbox input "true"
drag, startPoint x: 551, startPoint y: 292, endPoint x: 541, endPoint y: 283, distance: 13.1
click at [550, 291] on span "Select documents" at bounding box center [554, 293] width 59 height 9
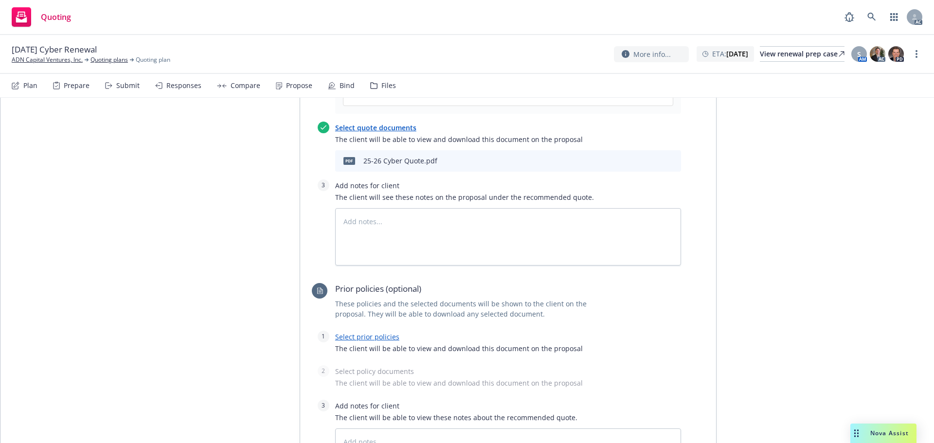
scroll to position [612, 0]
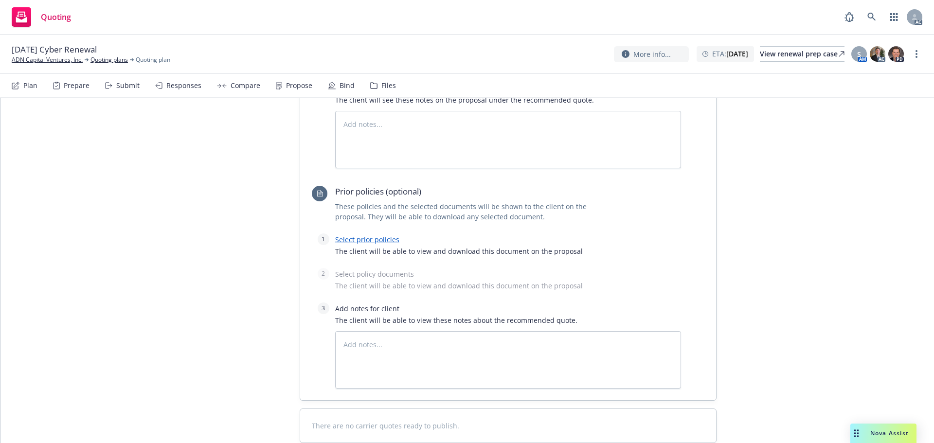
click at [364, 235] on link "Select prior policies" at bounding box center [367, 239] width 64 height 9
type textarea "x"
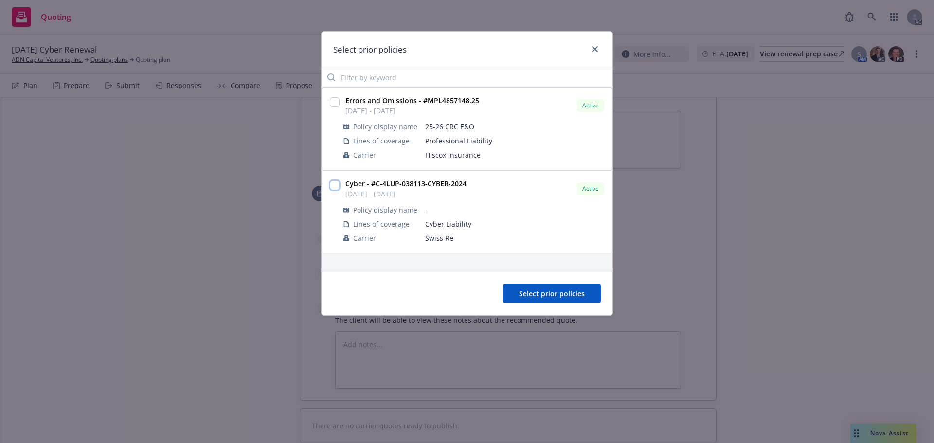
click at [335, 188] on input "checkbox" at bounding box center [335, 185] width 10 height 10
checkbox input "true"
click at [541, 294] on span "Select prior policies" at bounding box center [552, 293] width 66 height 9
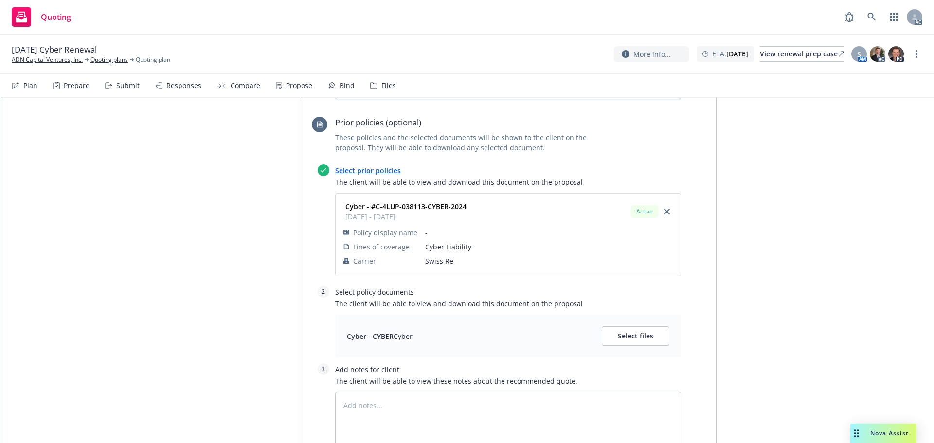
scroll to position [747, 0]
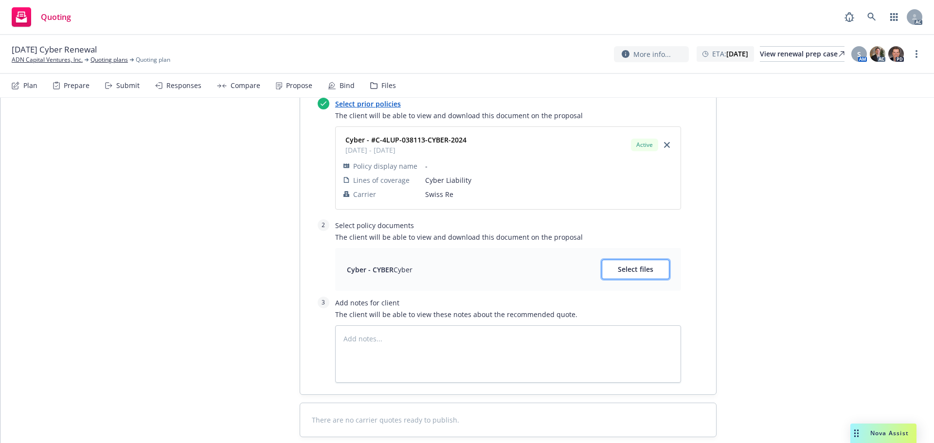
click at [638, 265] on span "Select files" at bounding box center [635, 269] width 35 height 9
type textarea "x"
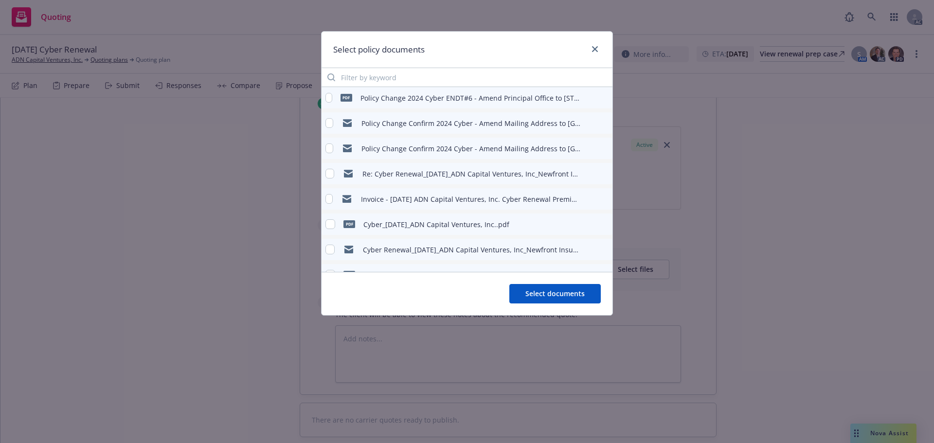
scroll to position [47, 0]
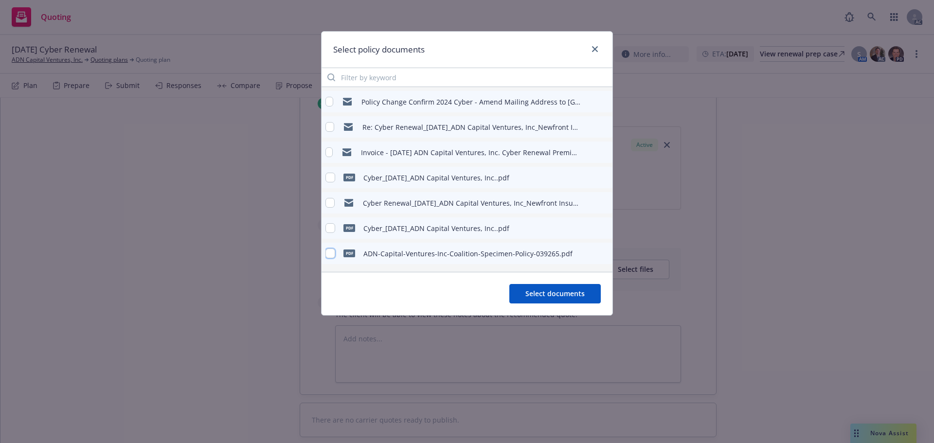
click at [331, 251] on input "checkbox" at bounding box center [330, 253] width 10 height 10
checkbox input "true"
click at [549, 290] on span "Select documents" at bounding box center [554, 293] width 59 height 9
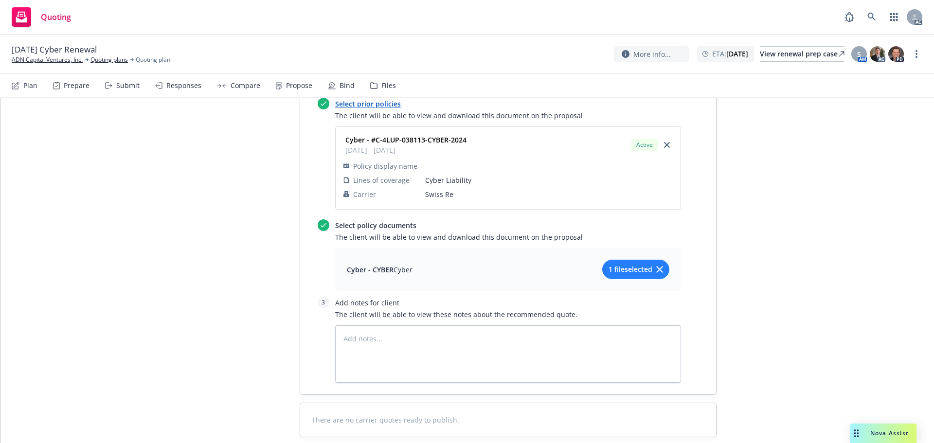
click at [624, 264] on span "1 file selected" at bounding box center [630, 269] width 44 height 10
type textarea "x"
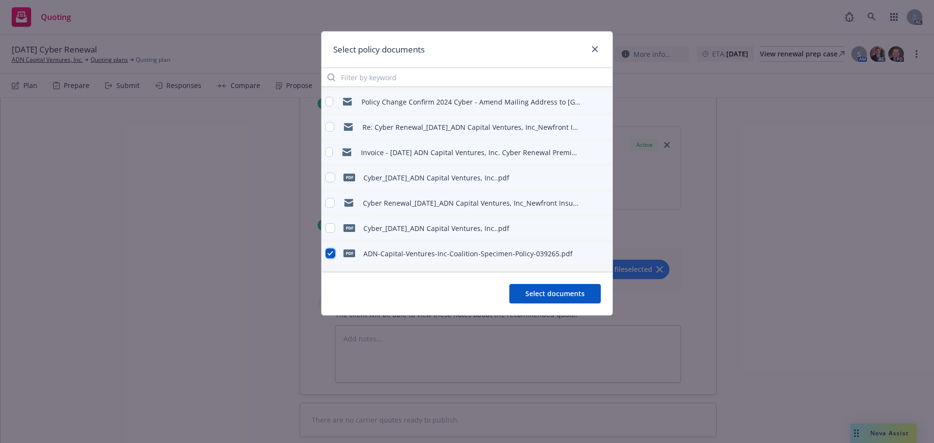
click at [332, 252] on input "checkbox" at bounding box center [330, 253] width 10 height 10
checkbox input "false"
click at [329, 225] on input "checkbox" at bounding box center [330, 228] width 10 height 10
checkbox input "true"
click at [552, 289] on span "Select documents" at bounding box center [554, 293] width 59 height 9
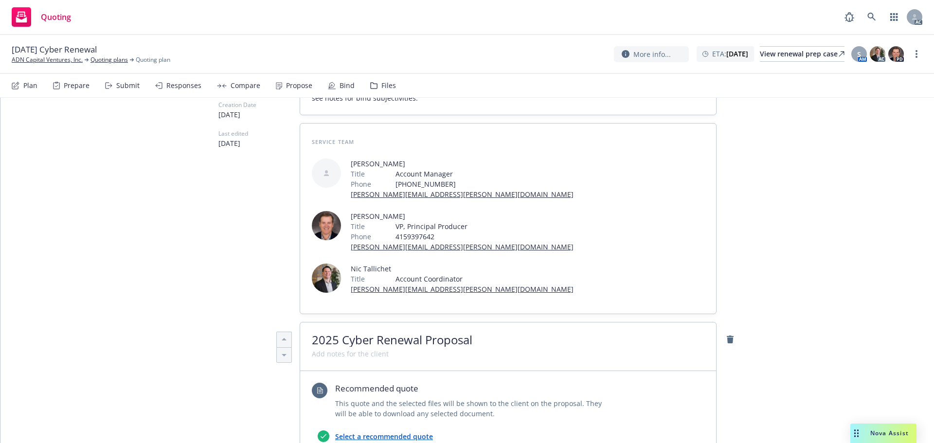
scroll to position [0, 0]
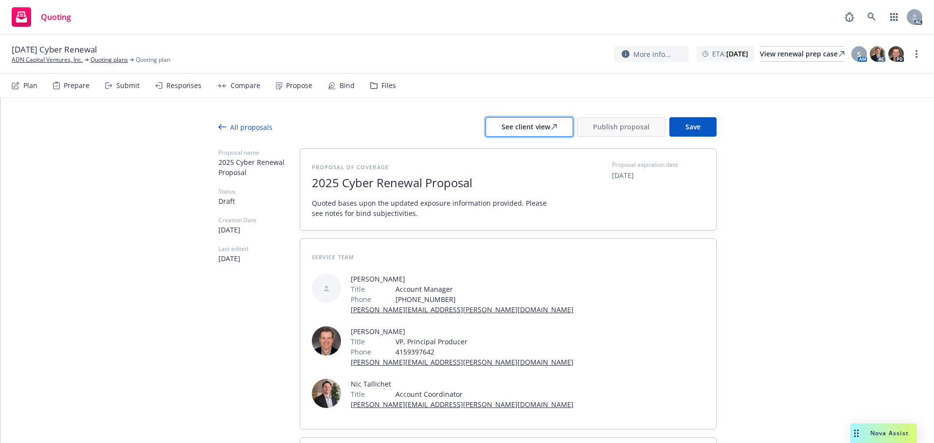
click at [496, 123] on button "See client view" at bounding box center [529, 126] width 88 height 19
type textarea "x"
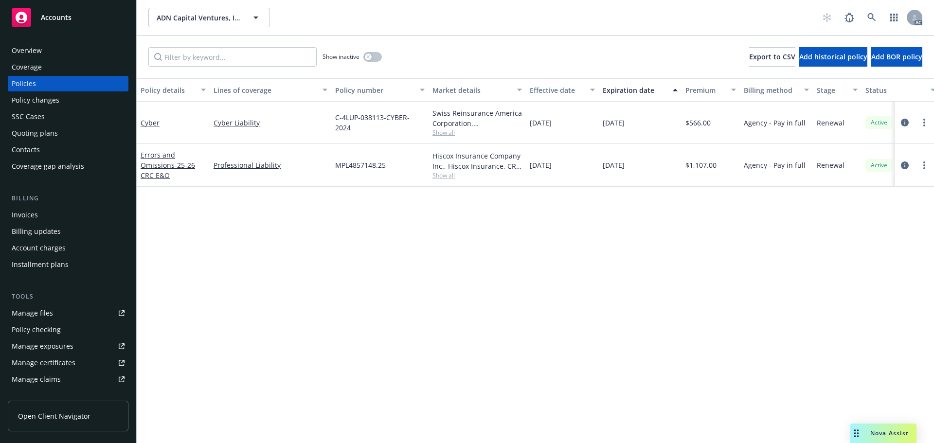
click at [436, 131] on span "Show all" at bounding box center [476, 132] width 89 height 8
click at [596, 272] on div "Policy details Lines of coverage Policy number Market details Effective date Ex…" at bounding box center [535, 260] width 797 height 365
click at [901, 124] on icon "circleInformation" at bounding box center [905, 123] width 8 height 8
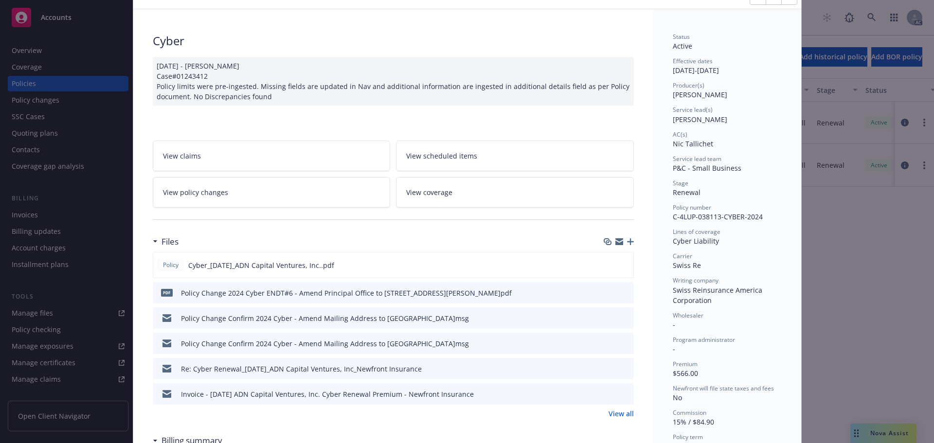
scroll to position [97, 0]
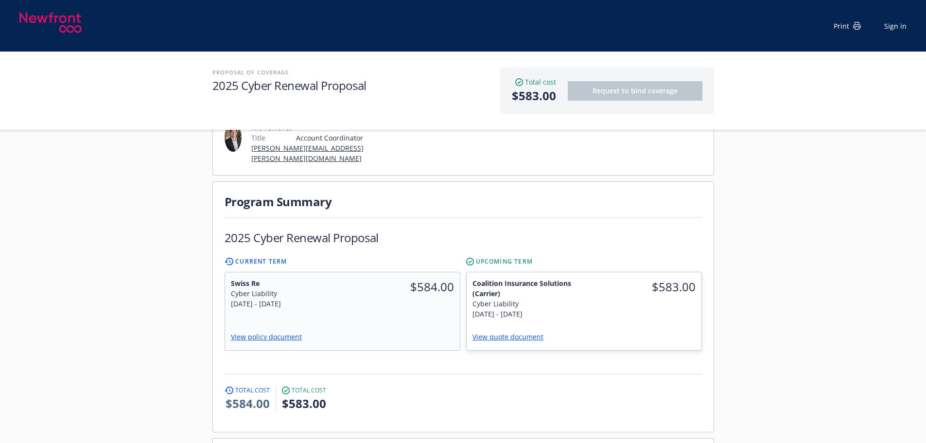
scroll to position [195, 0]
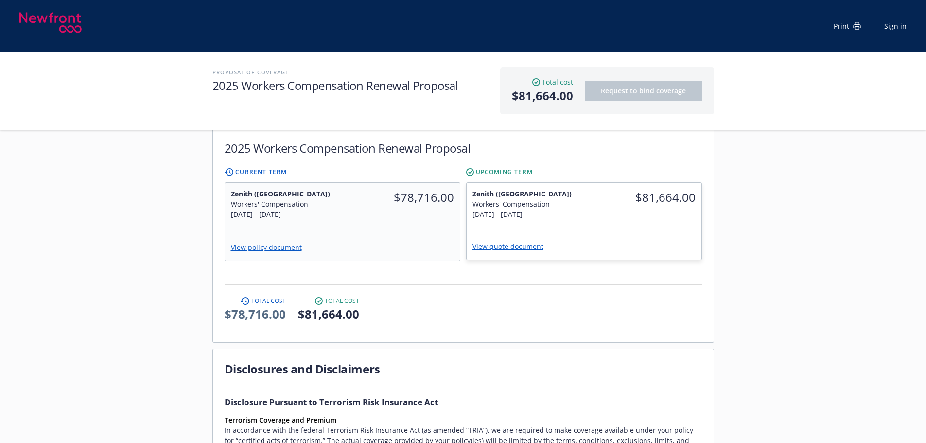
scroll to position [195, 0]
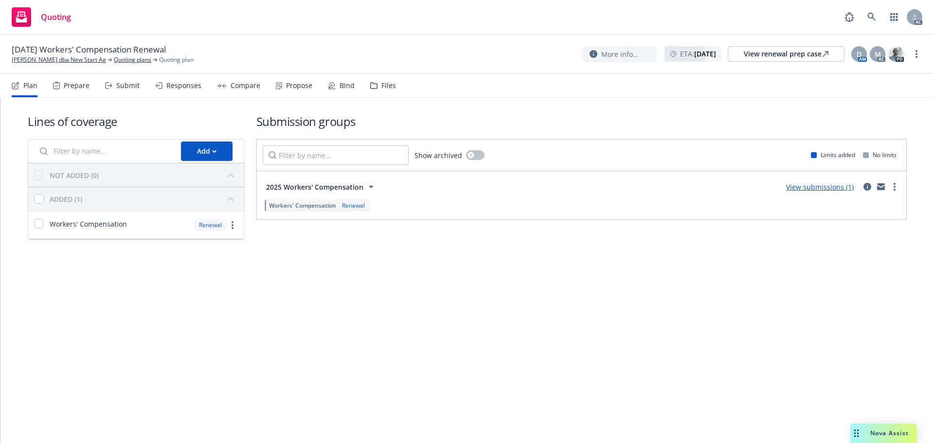
click at [175, 87] on div "Responses" at bounding box center [183, 86] width 35 height 8
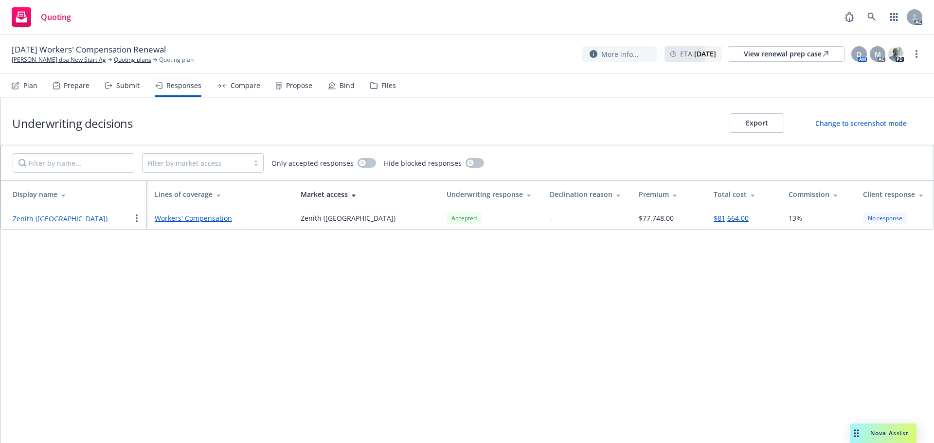
click at [46, 216] on button "Zenith ([GEOGRAPHIC_DATA])" at bounding box center [60, 218] width 95 height 10
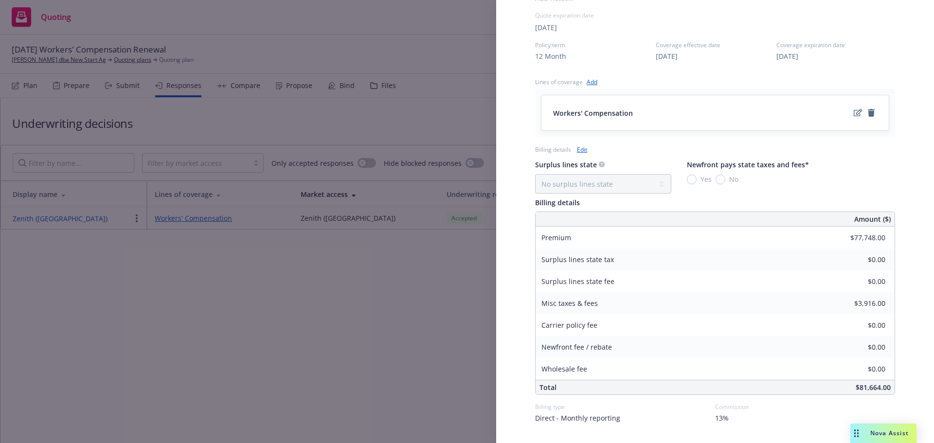
scroll to position [355, 0]
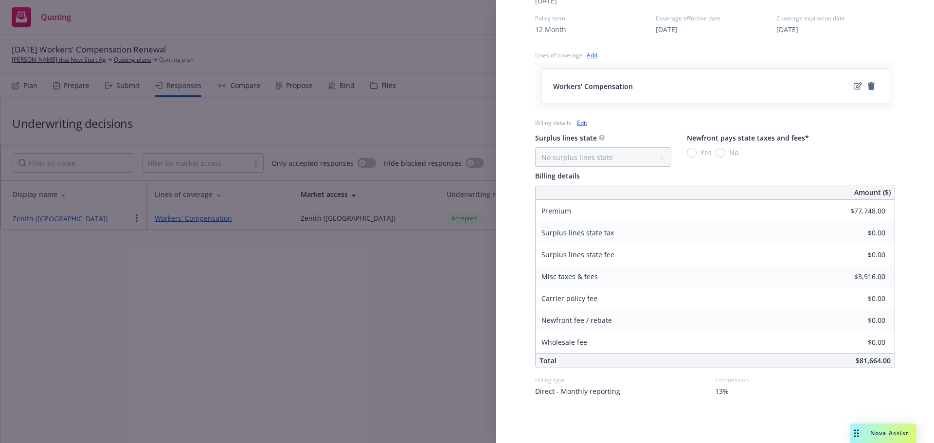
click at [723, 395] on span "13%" at bounding box center [722, 391] width 14 height 10
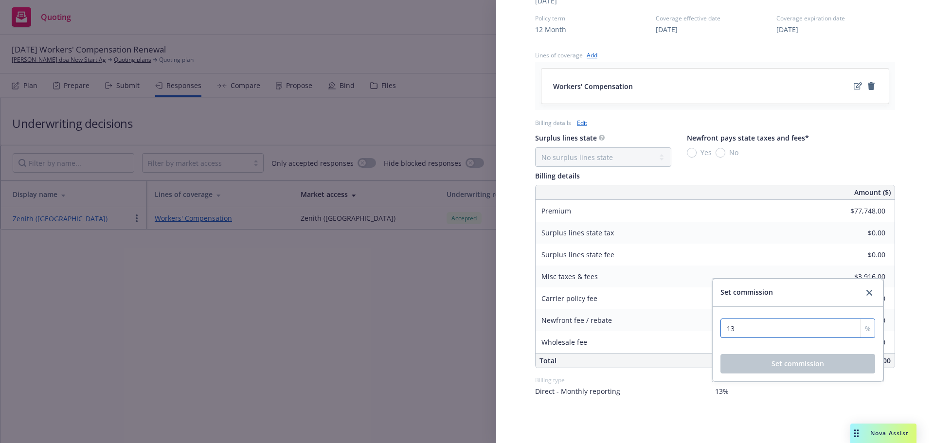
click at [745, 329] on input "13" at bounding box center [797, 328] width 155 height 19
type input "12"
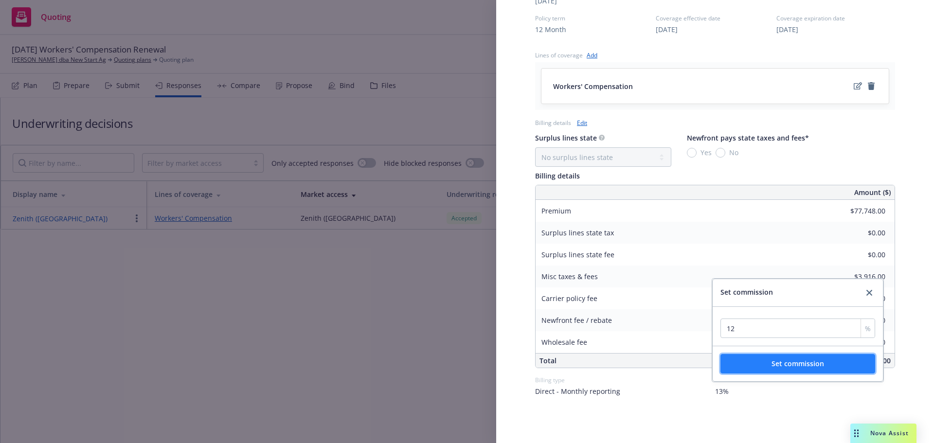
click at [784, 364] on span "Set commission" at bounding box center [797, 363] width 53 height 9
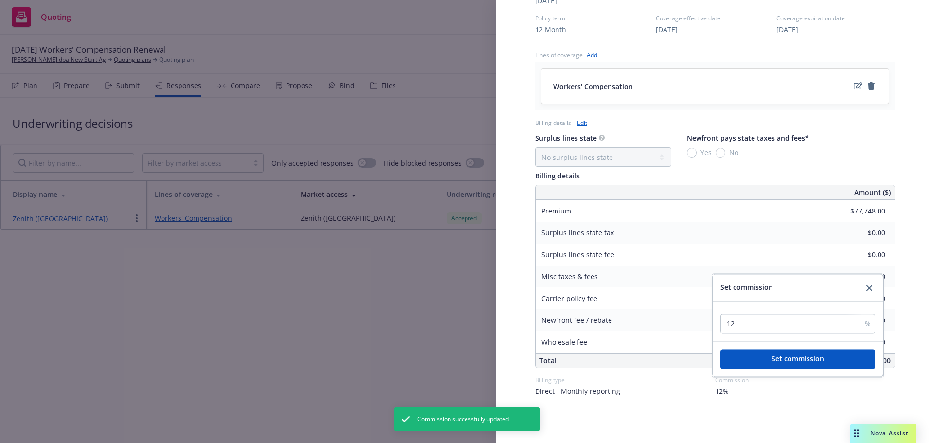
click at [339, 282] on div "Display Name Zenith (Fairfax) Carrier Zenith (Fairfax) Writing company Zenith I…" at bounding box center [467, 221] width 934 height 443
